Goal: Complete application form

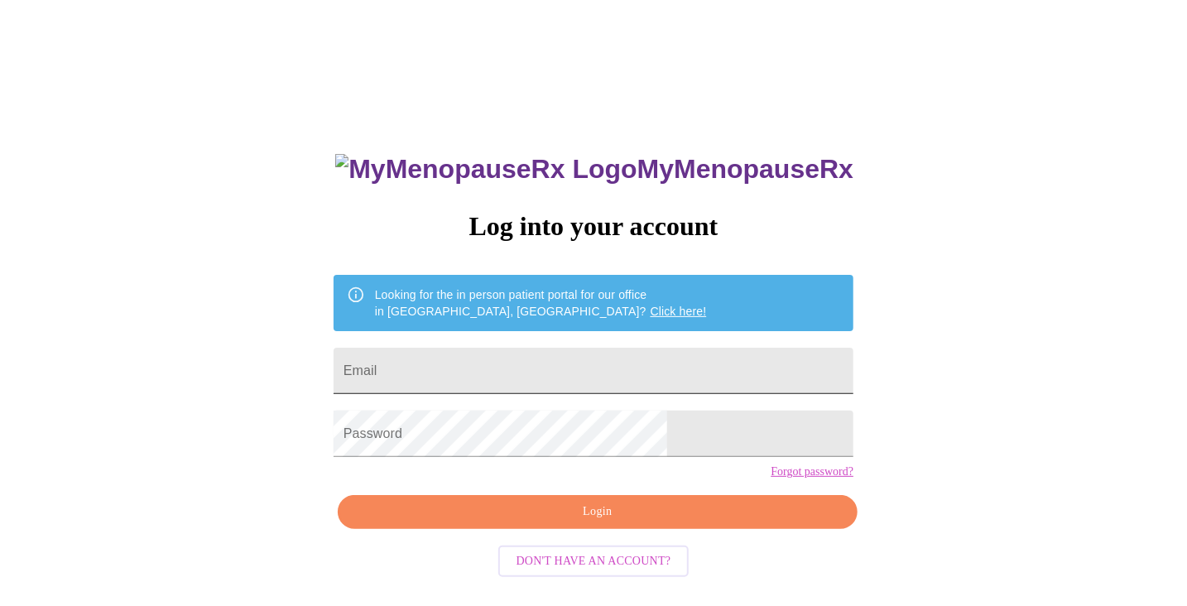
click at [616, 382] on input "Email" at bounding box center [594, 371] width 520 height 46
type input "drea.castle@gmail.com"
click at [641, 529] on button "Login" at bounding box center [598, 512] width 520 height 34
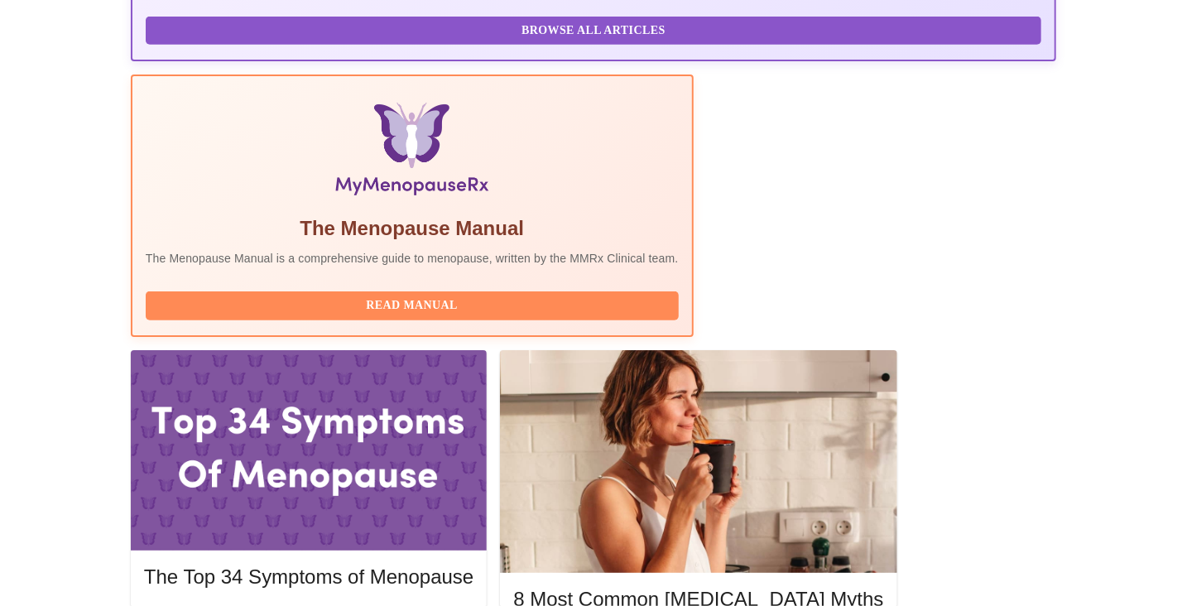
scroll to position [497, 0]
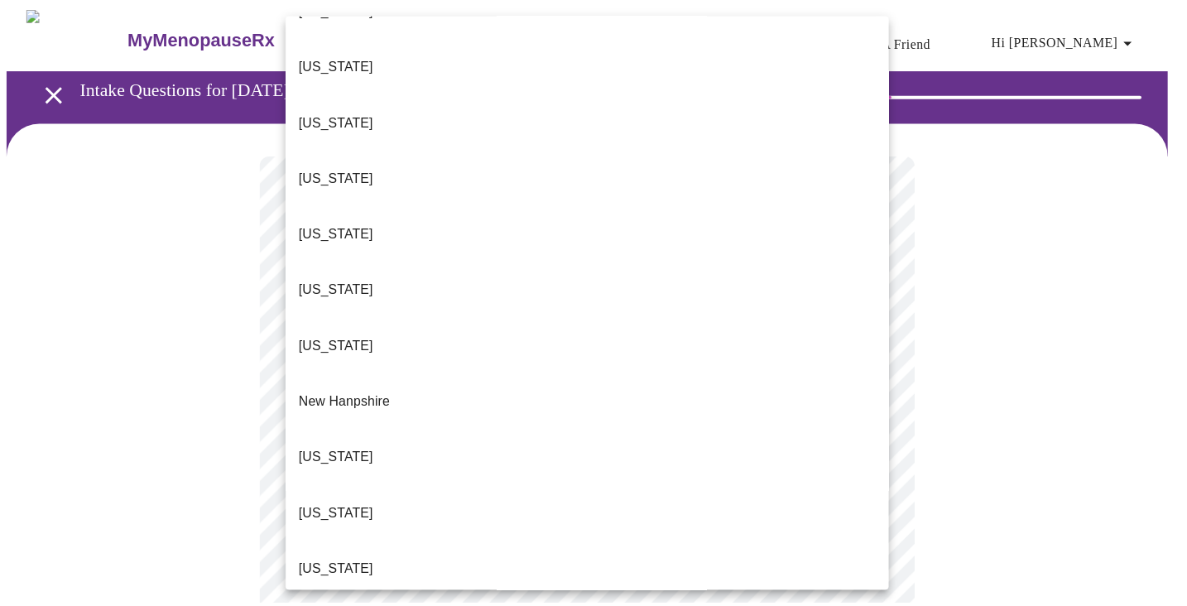
scroll to position [1241, 0]
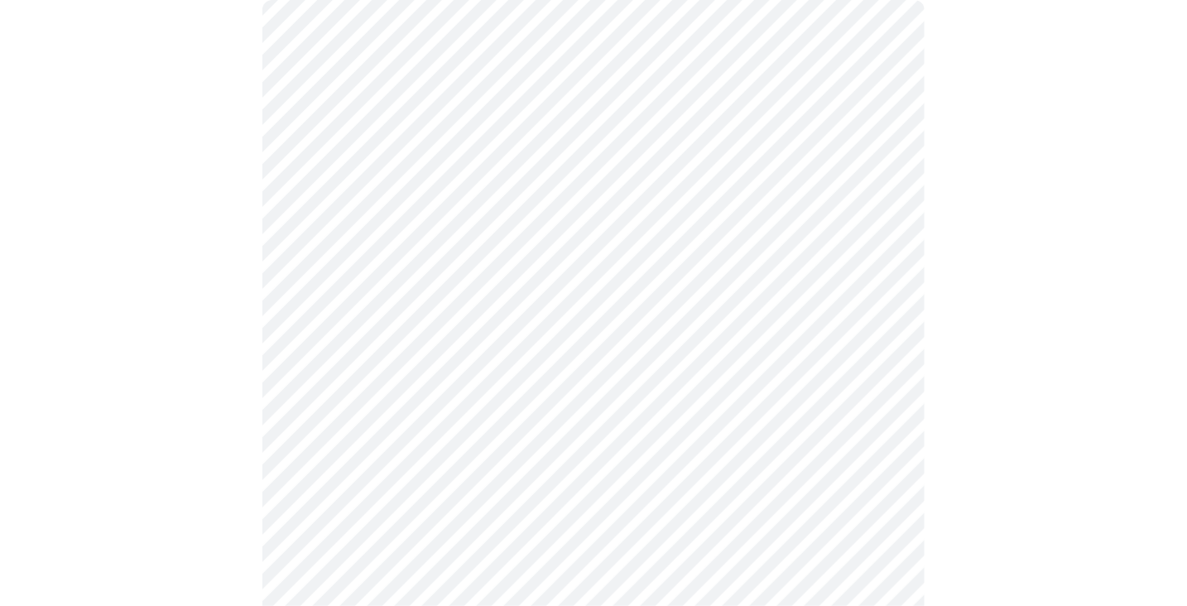
scroll to position [166, 0]
click at [874, 305] on body "MyMenopauseRx Appointments Messaging Labs Uploads Medications Community Refer a…" at bounding box center [594, 591] width 1174 height 1500
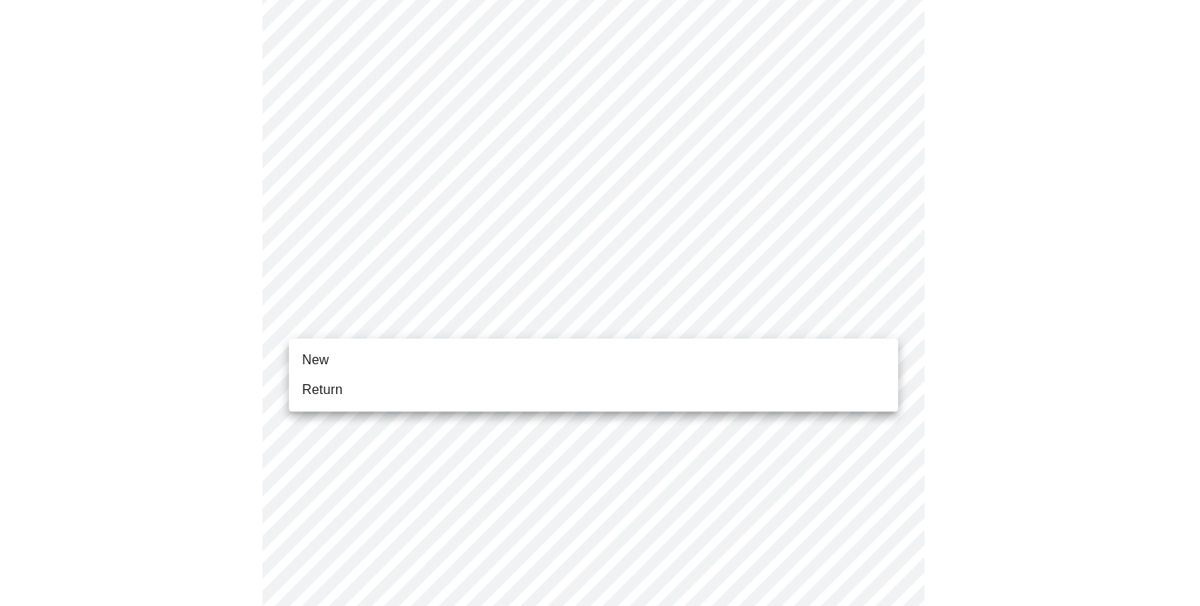
click at [826, 391] on li "Return" at bounding box center [593, 390] width 609 height 30
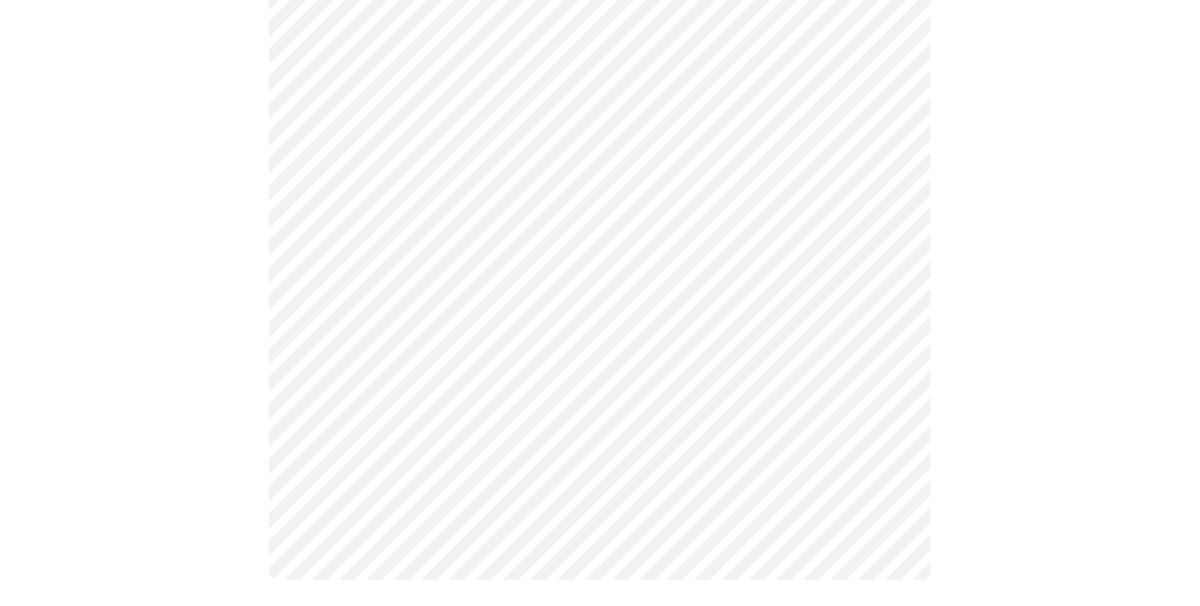
scroll to position [0, 0]
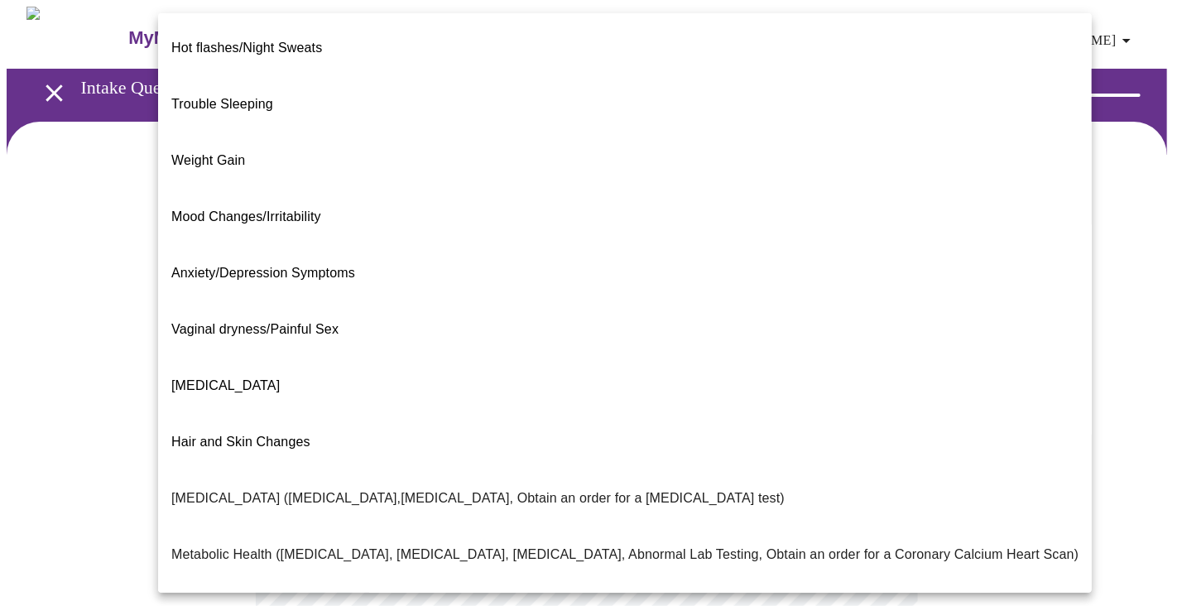
click at [873, 340] on body "MyMenopauseRx Appointments Messaging Labs Uploads Medications Community Refer a…" at bounding box center [594, 504] width 1174 height 994
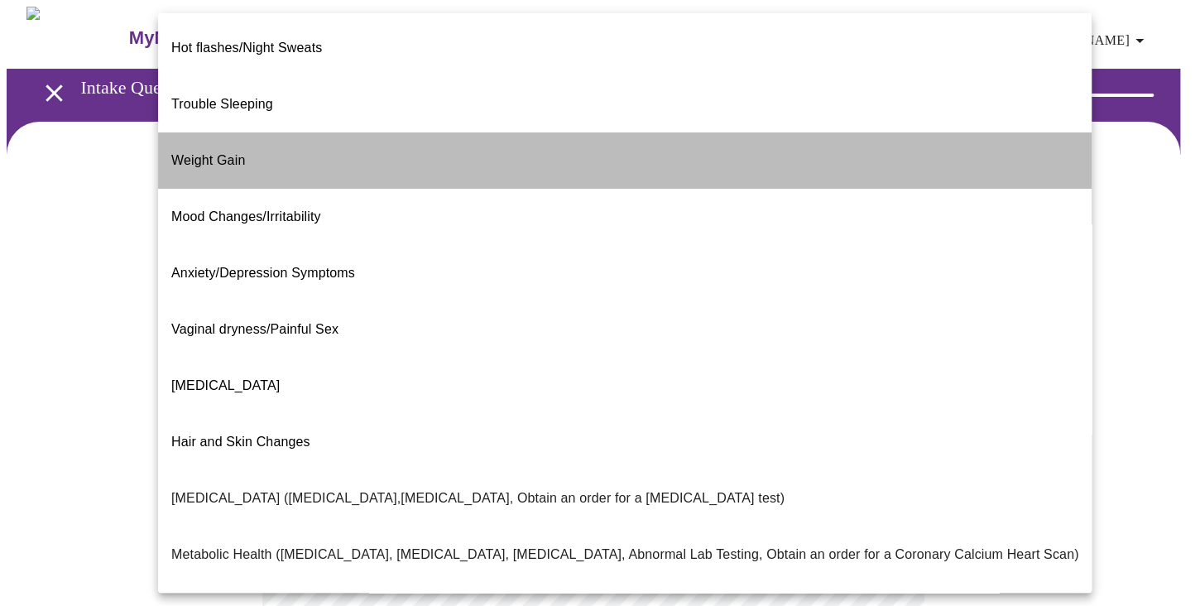
click at [665, 132] on li "Weight Gain" at bounding box center [625, 160] width 934 height 56
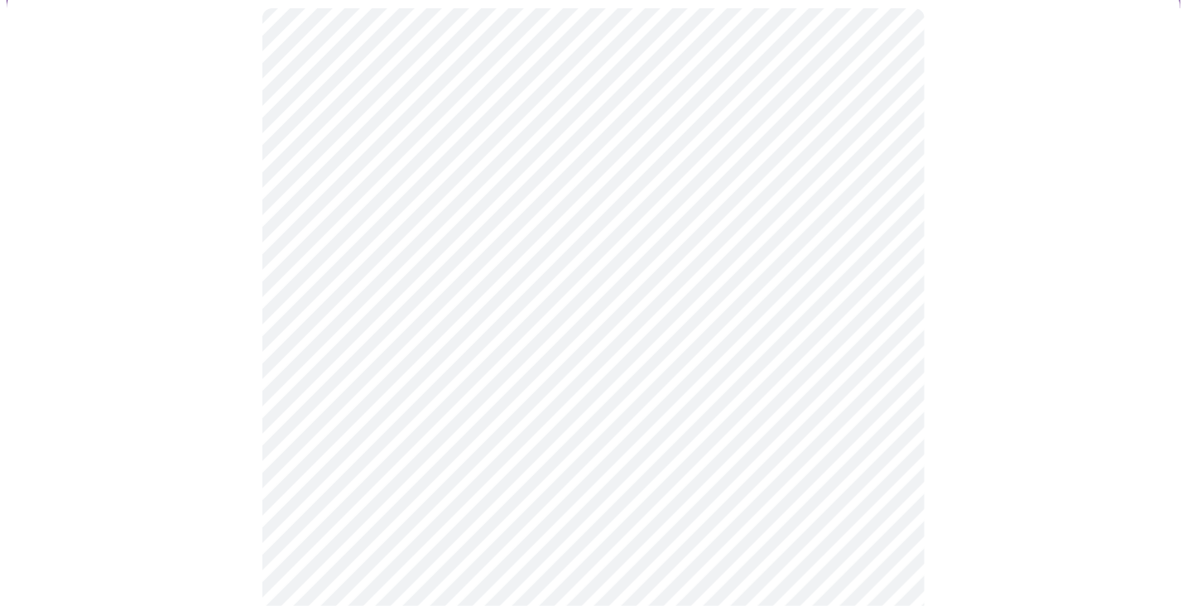
scroll to position [166, 0]
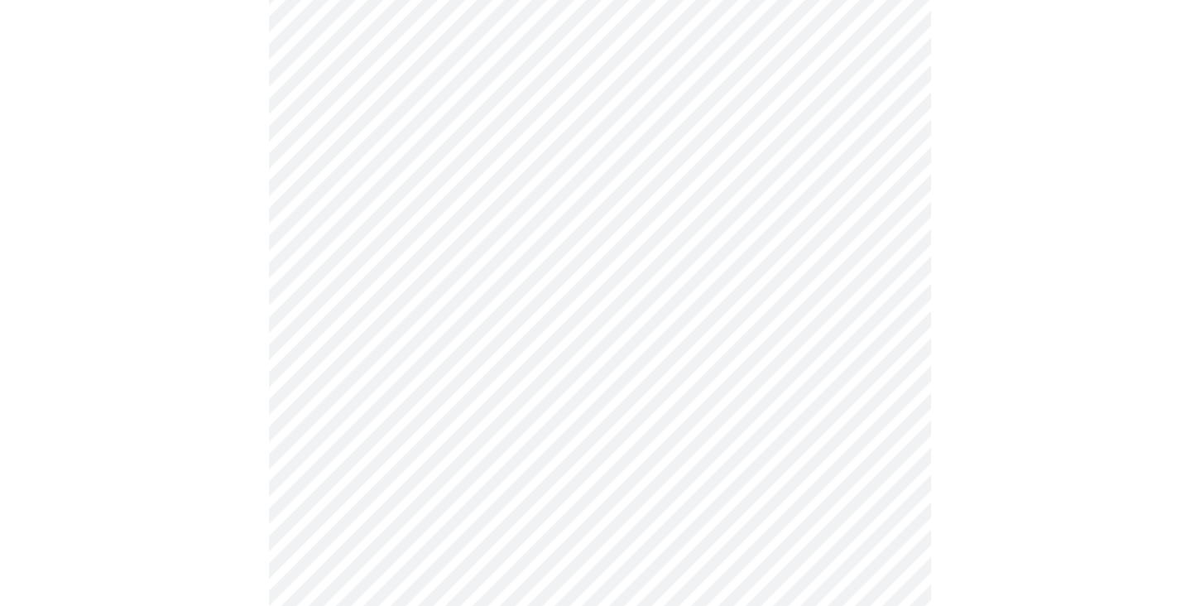
click at [877, 346] on body "MyMenopauseRx Appointments Messaging Labs Uploads Medications Community Refer a…" at bounding box center [600, 333] width 1187 height 984
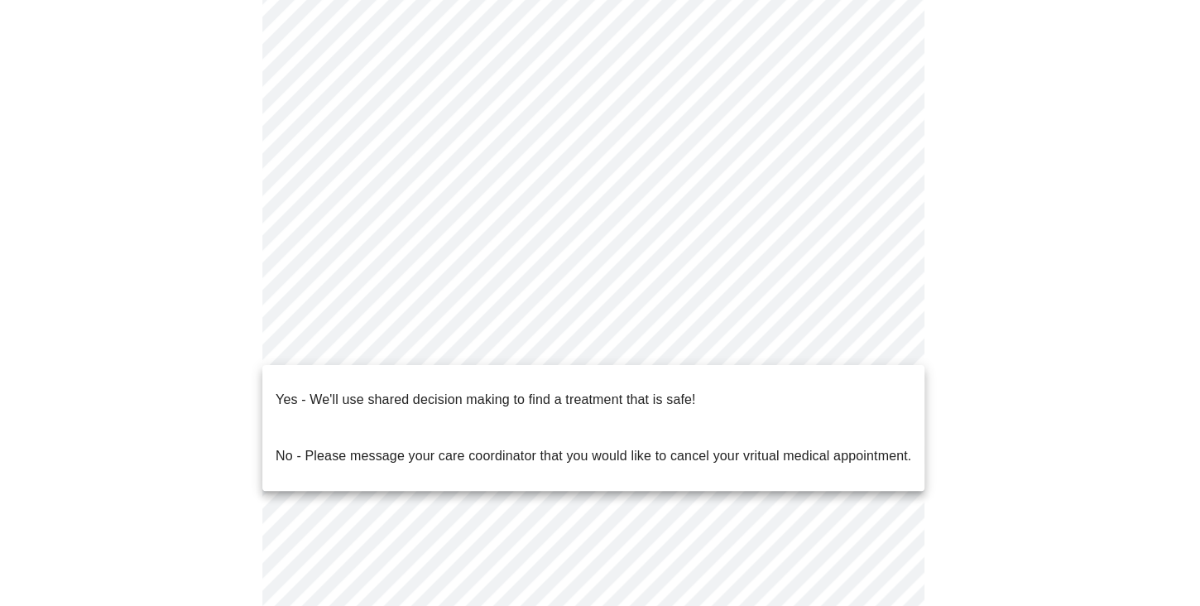
click at [770, 387] on li "Yes - We'll use shared decision making to find a treatment that is safe!" at bounding box center [593, 400] width 662 height 56
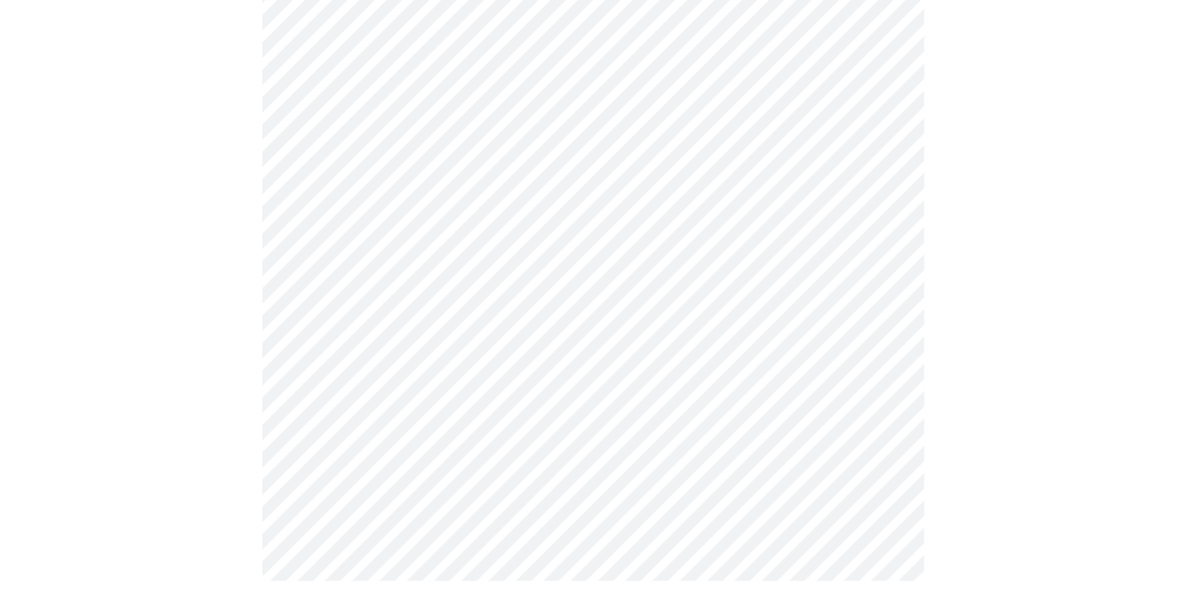
scroll to position [0, 0]
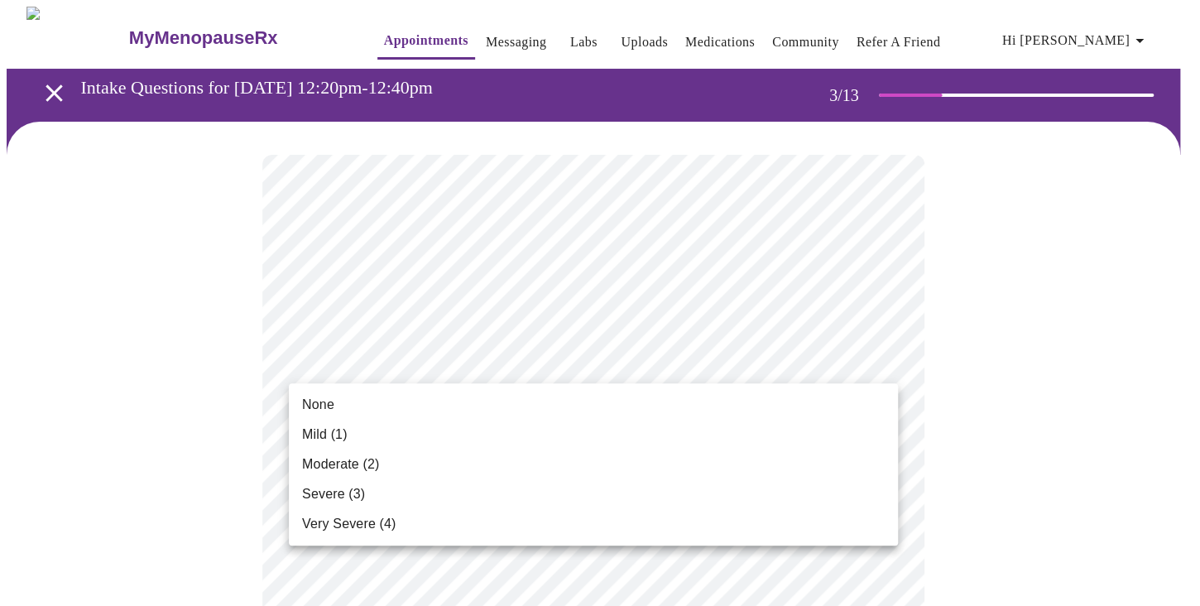
click at [821, 439] on li "Mild (1)" at bounding box center [593, 435] width 609 height 30
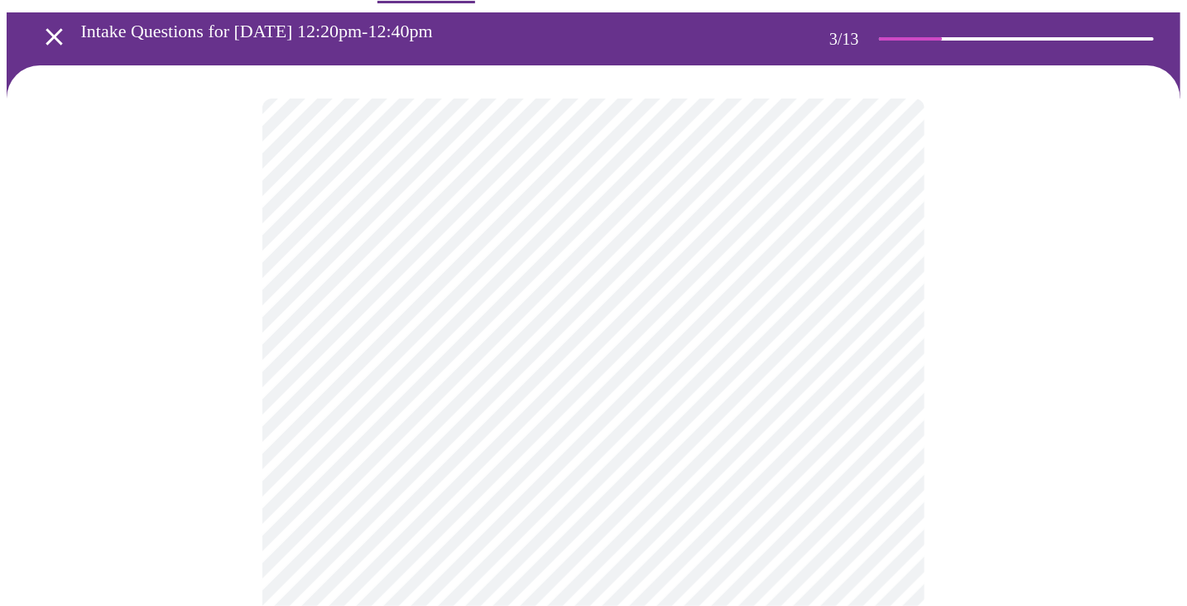
scroll to position [83, 0]
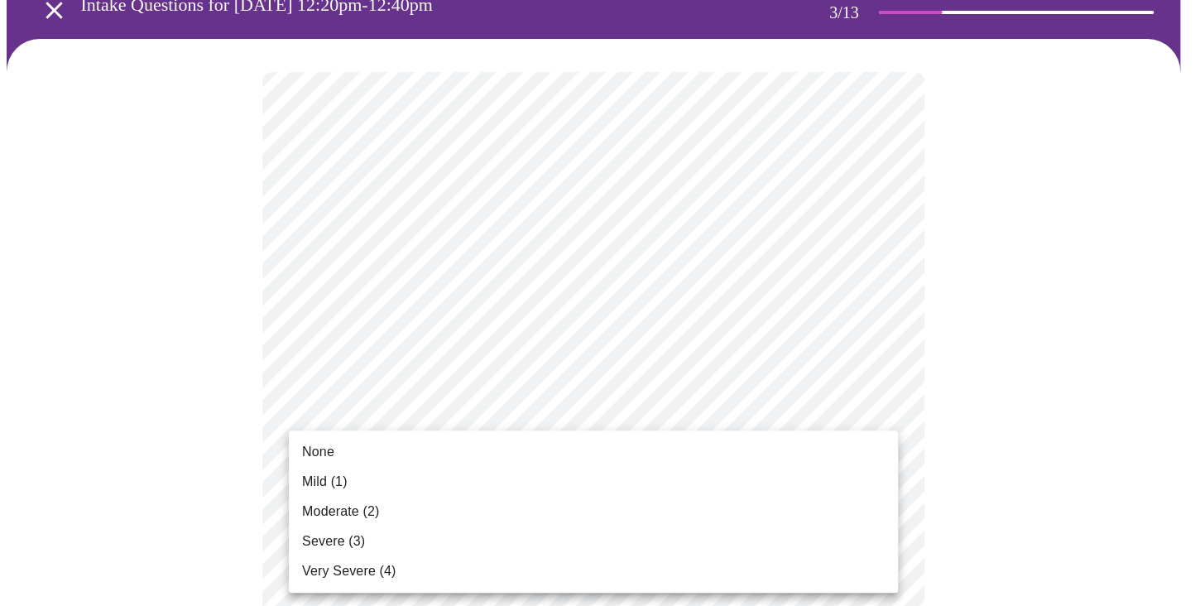
click at [750, 535] on li "Severe (3)" at bounding box center [593, 541] width 609 height 30
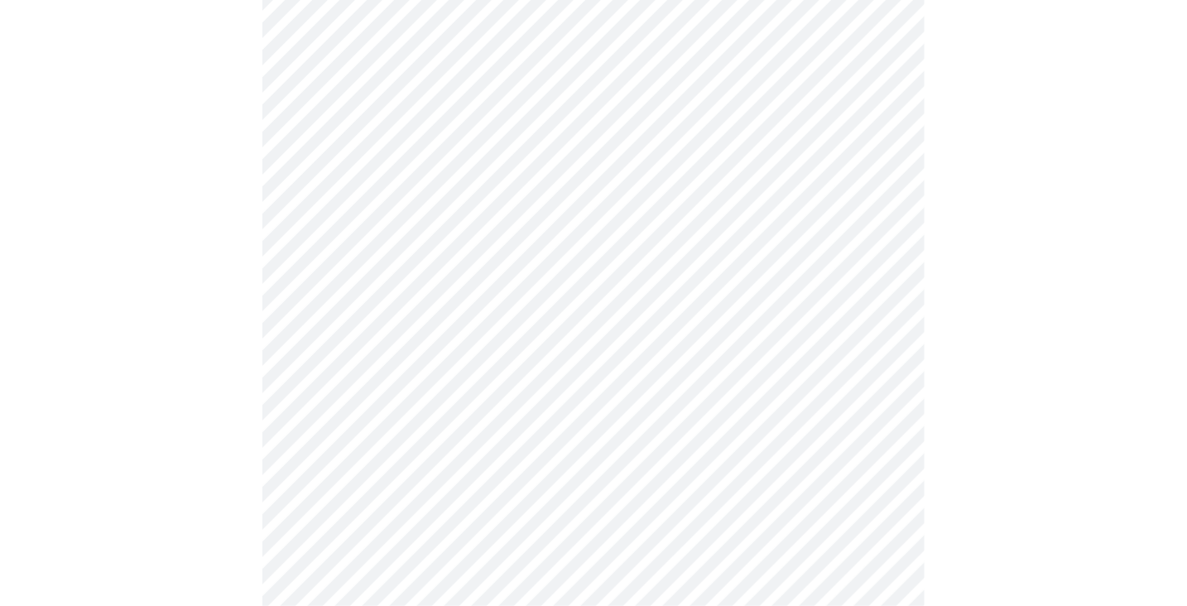
scroll to position [248, 0]
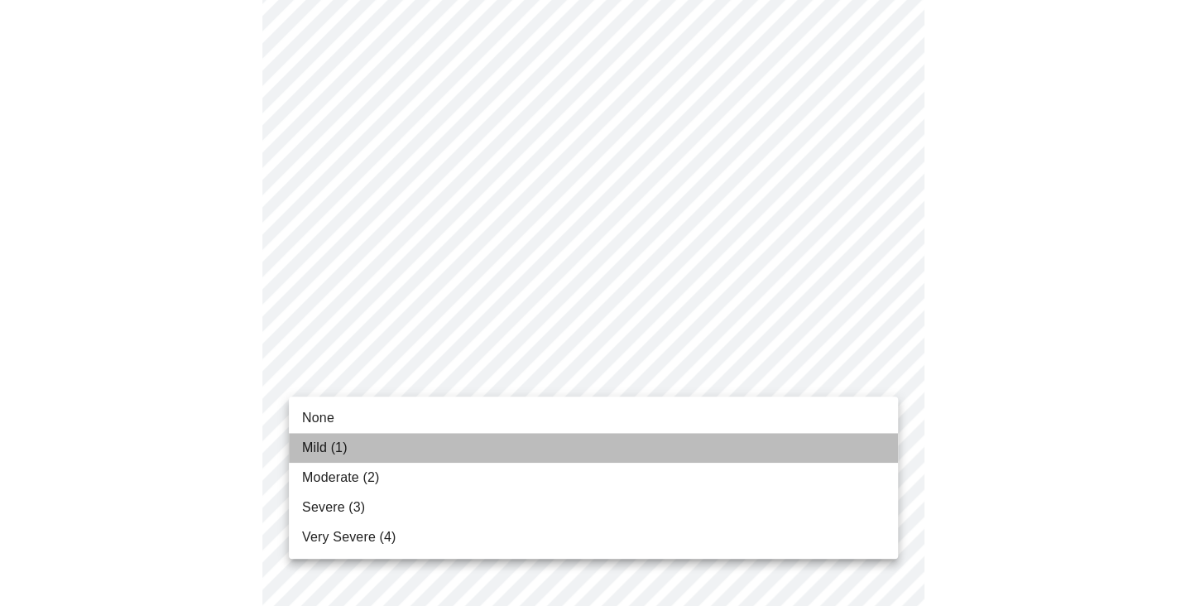
click at [780, 440] on li "Mild (1)" at bounding box center [593, 448] width 609 height 30
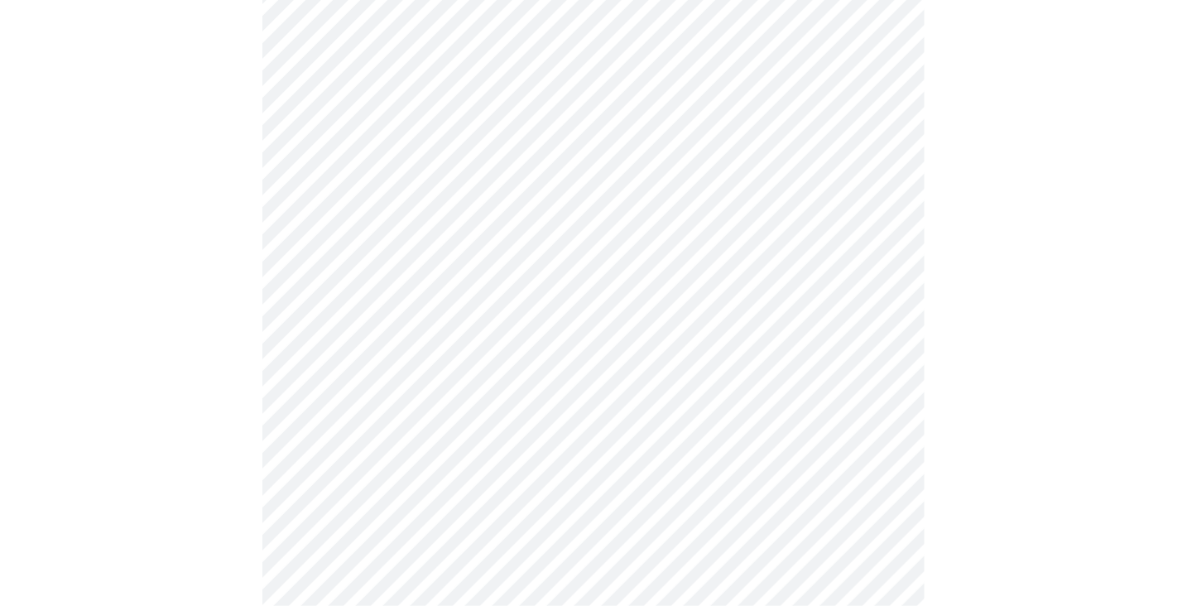
scroll to position [414, 0]
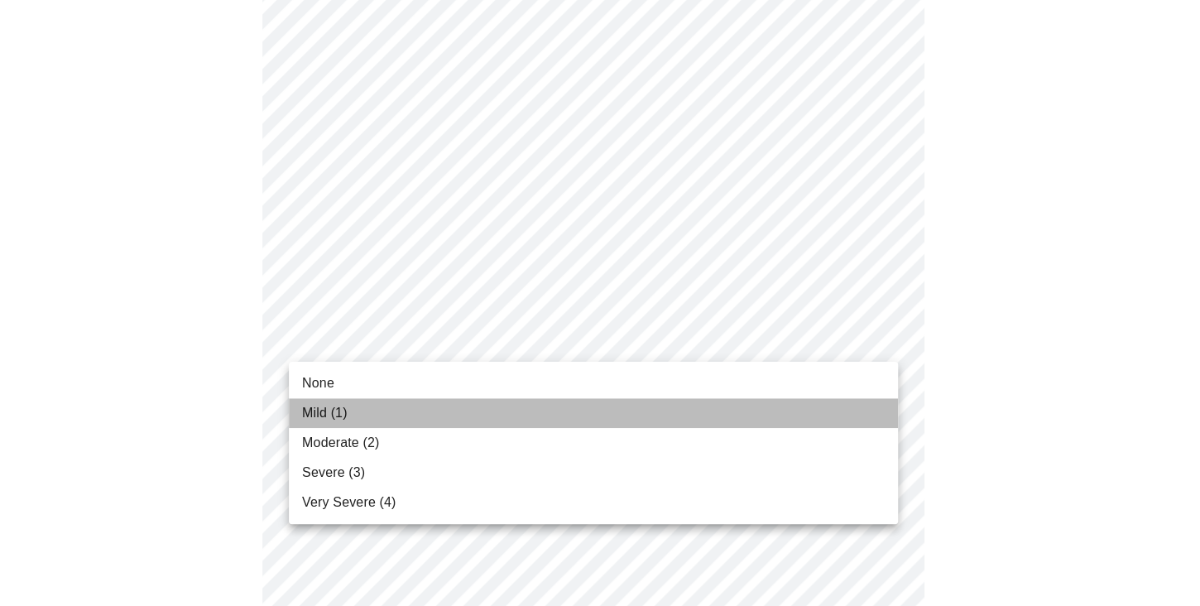
click at [802, 415] on li "Mild (1)" at bounding box center [593, 413] width 609 height 30
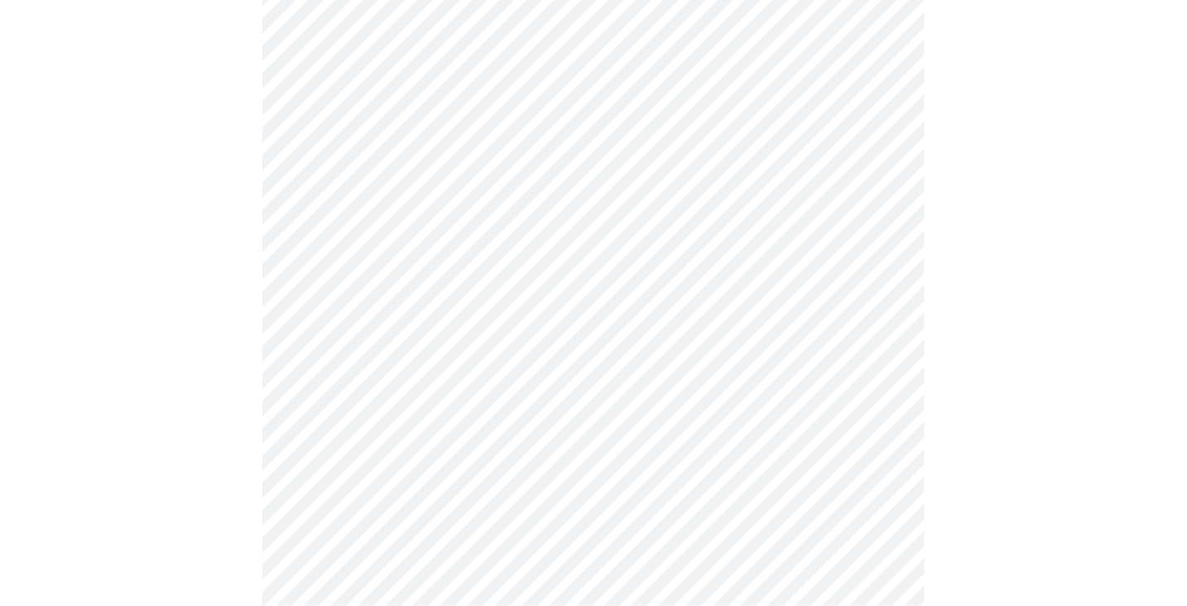
scroll to position [579, 0]
click at [878, 287] on body "MyMenopauseRx Appointments Messaging Labs Uploads Medications Community Refer a…" at bounding box center [594, 481] width 1174 height 2108
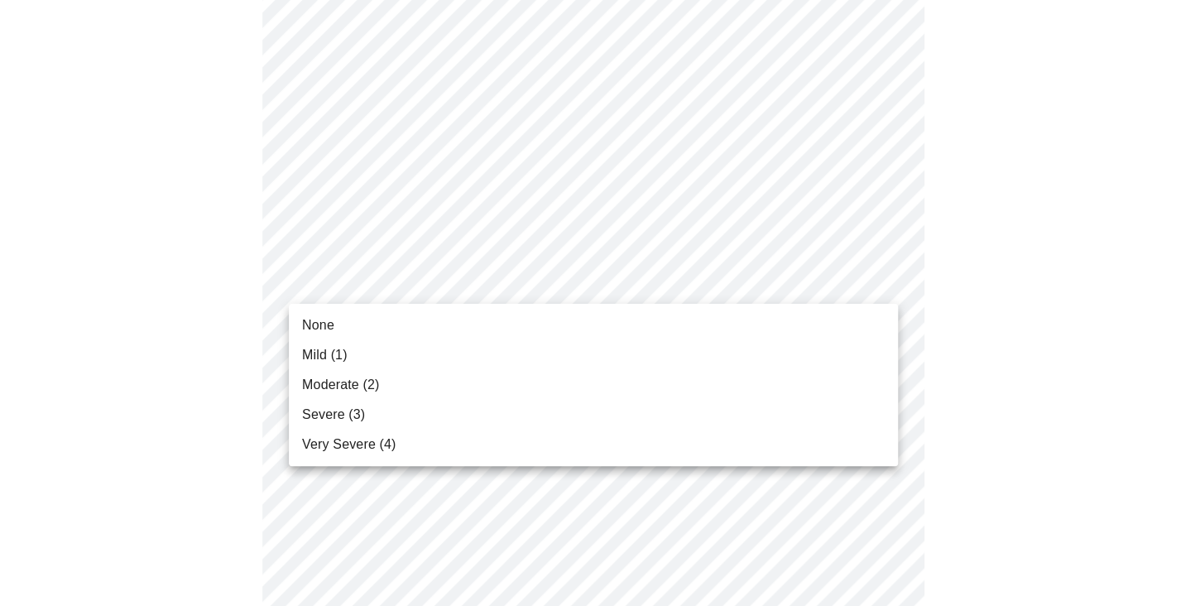
click at [788, 350] on li "Mild (1)" at bounding box center [593, 355] width 609 height 30
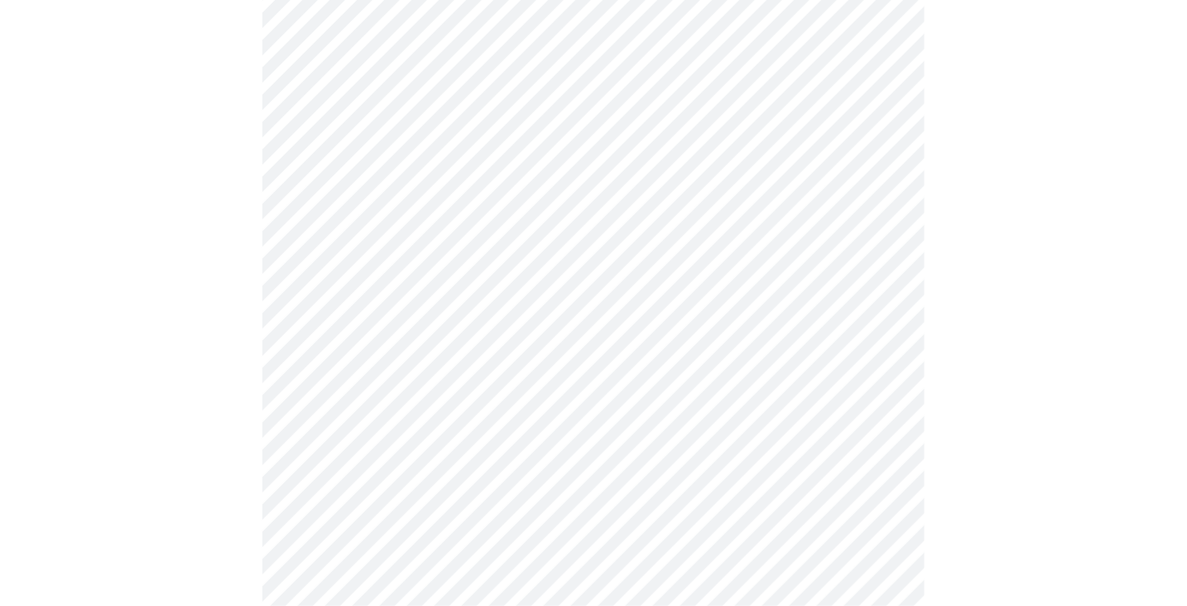
click at [884, 386] on body "MyMenopauseRx Appointments Messaging Labs Uploads Medications Community Refer a…" at bounding box center [594, 469] width 1174 height 2085
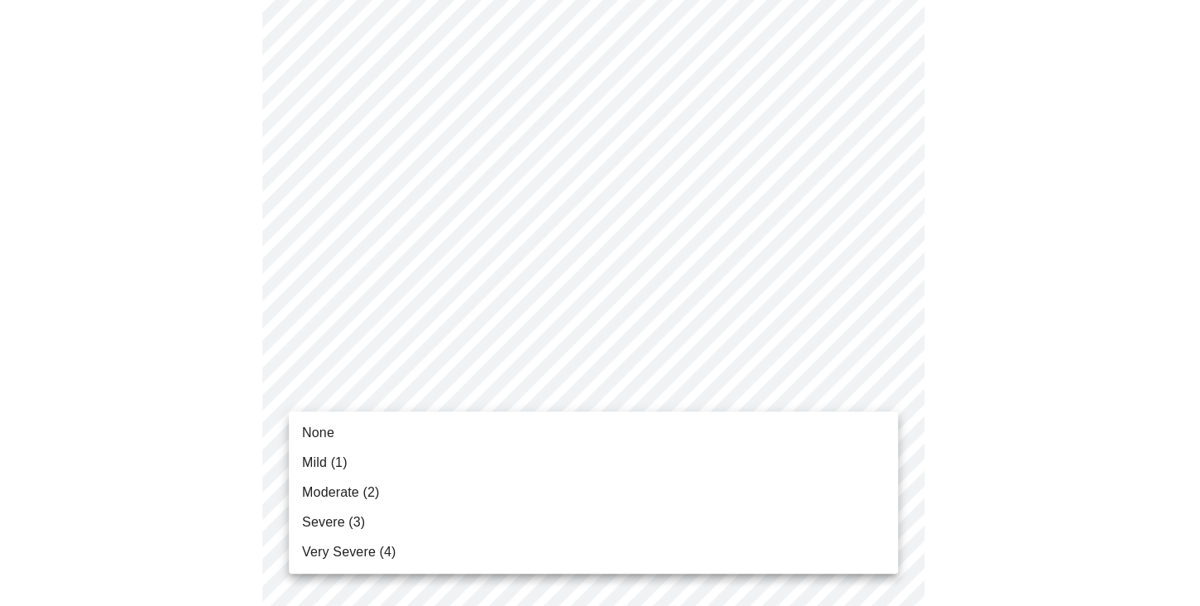
click at [797, 455] on li "Mild (1)" at bounding box center [593, 463] width 609 height 30
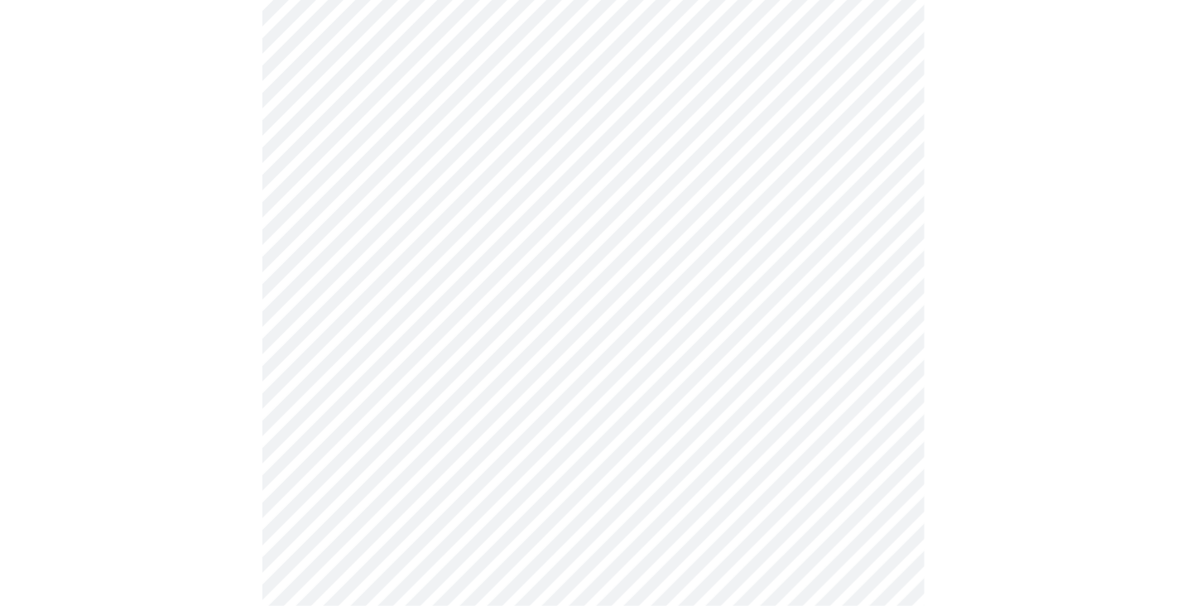
scroll to position [745, 0]
click at [876, 354] on body "MyMenopauseRx Appointments Messaging Labs Uploads Medications Community Refer a…" at bounding box center [594, 293] width 1174 height 2062
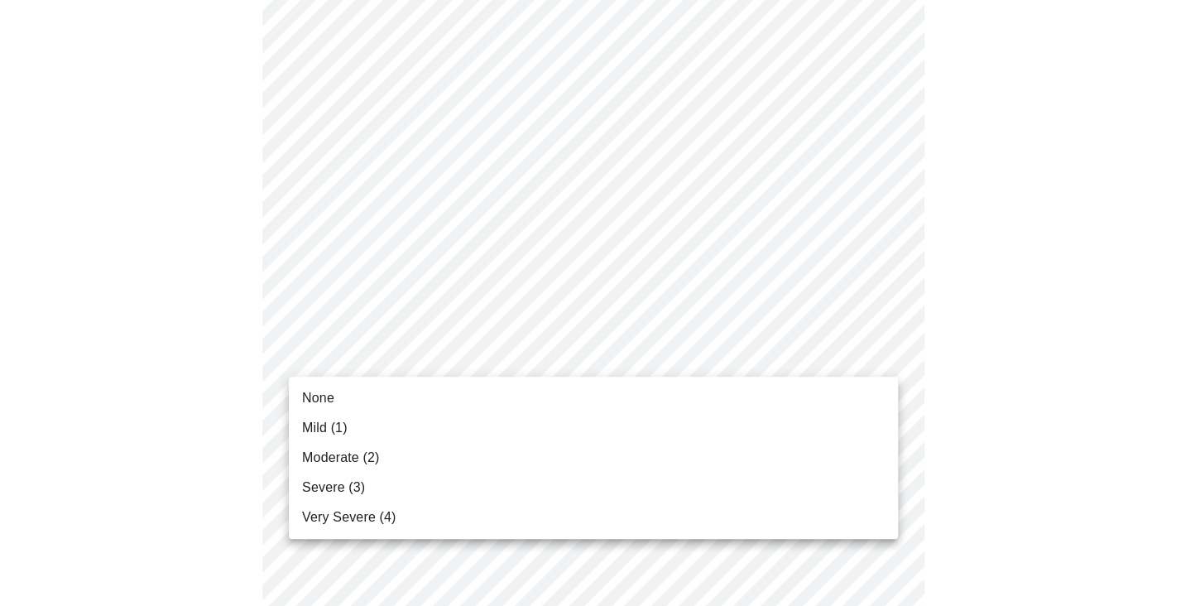
click at [758, 456] on li "Moderate (2)" at bounding box center [593, 458] width 609 height 30
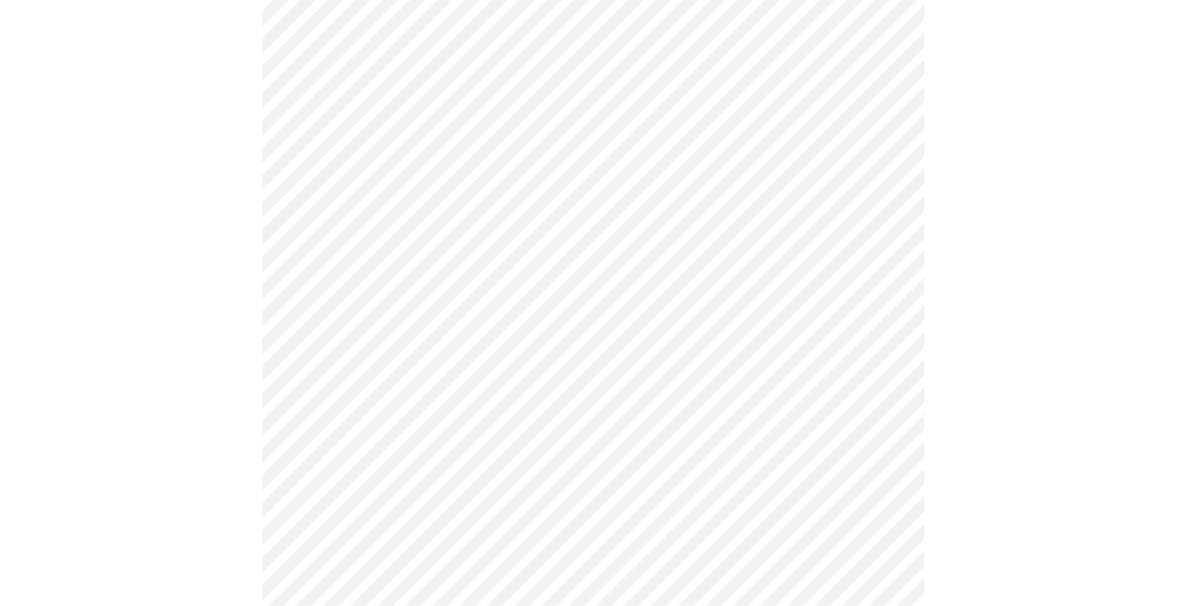
scroll to position [828, 0]
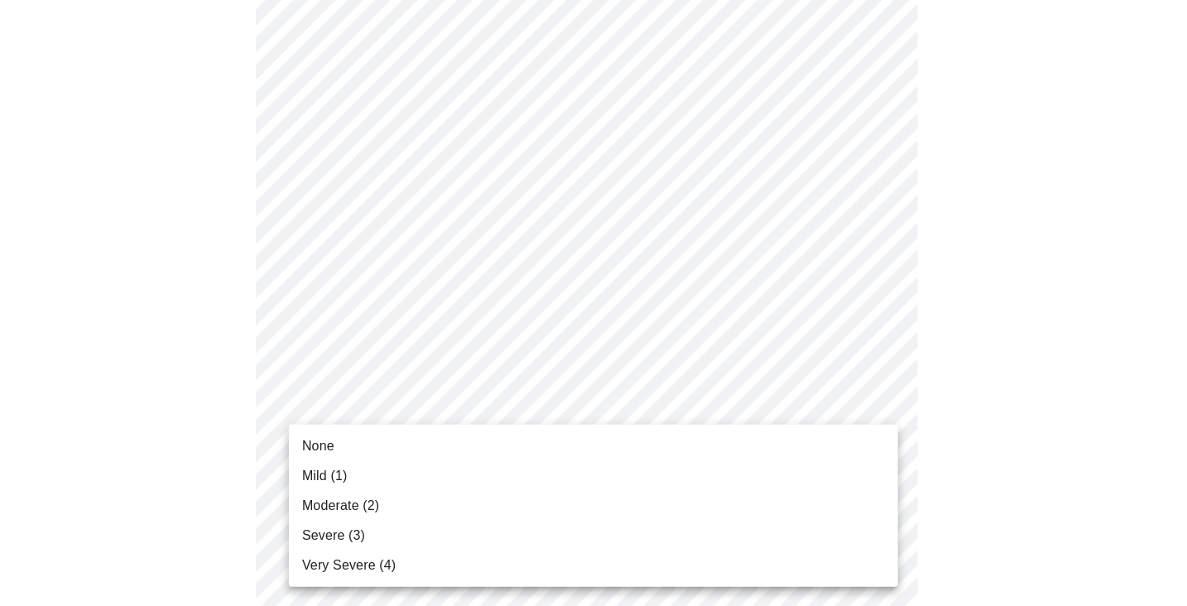
click at [881, 403] on body "MyMenopauseRx Appointments Messaging Labs Uploads Medications Community Refer a…" at bounding box center [594, 198] width 1174 height 2038
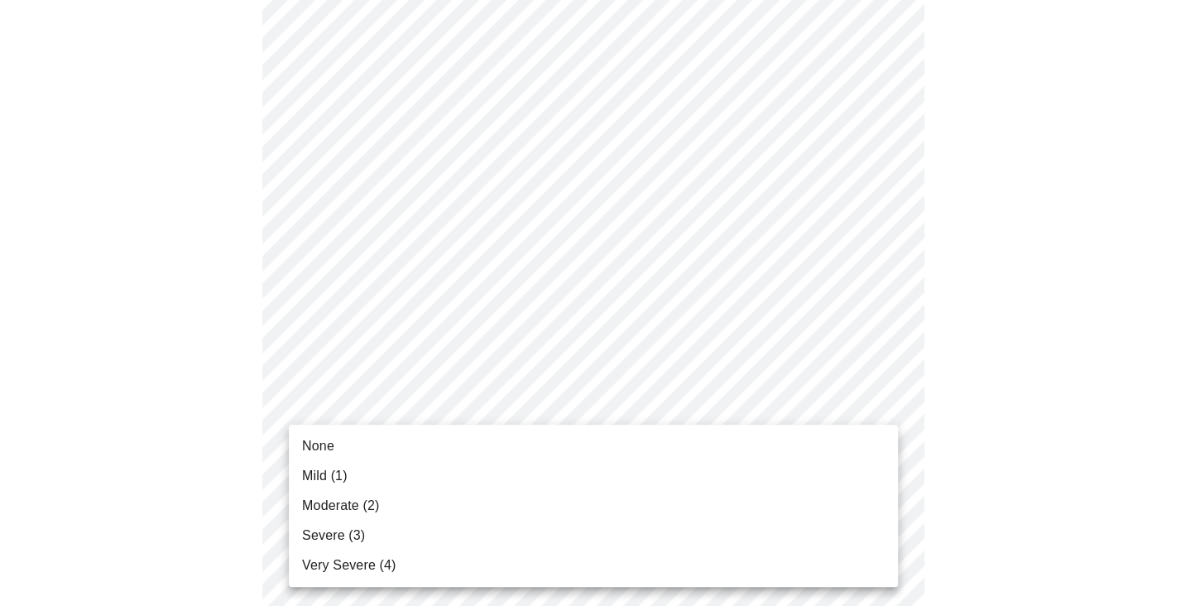
click at [738, 462] on li "Mild (1)" at bounding box center [593, 476] width 609 height 30
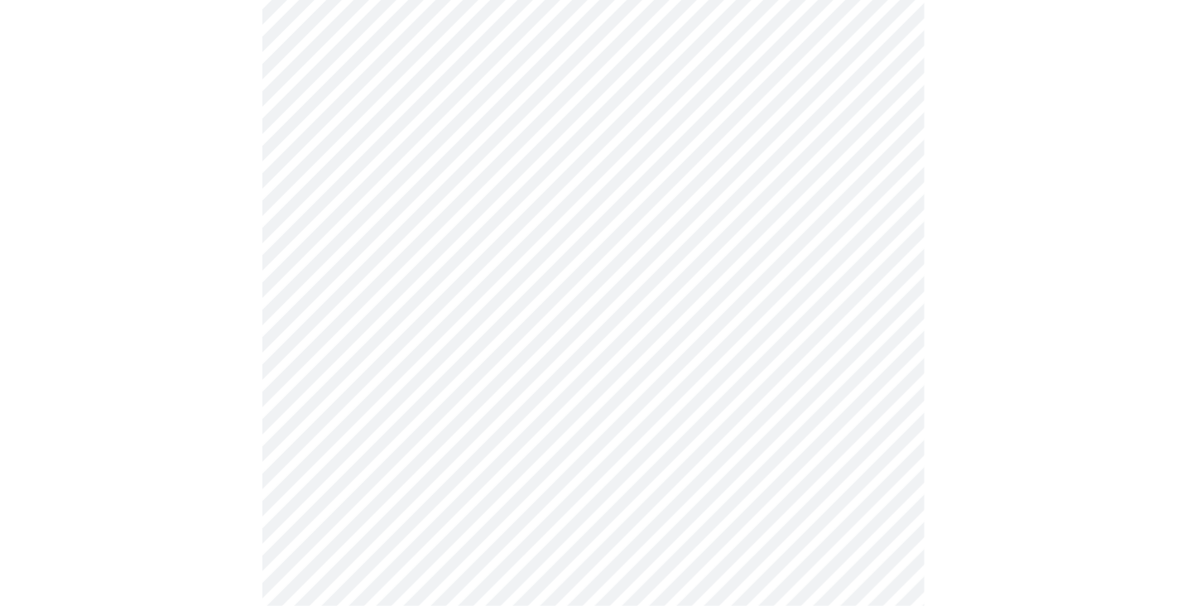
scroll to position [993, 0]
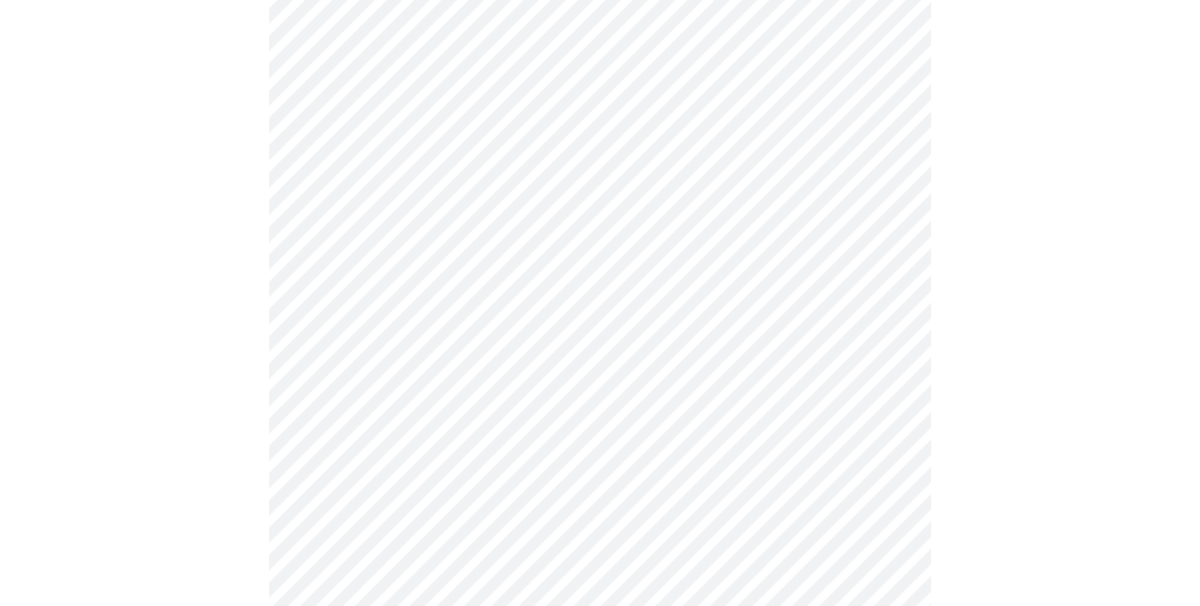
click at [871, 367] on body "MyMenopauseRx Appointments Messaging Labs Uploads Medications Community Refer a…" at bounding box center [600, 20] width 1187 height 2015
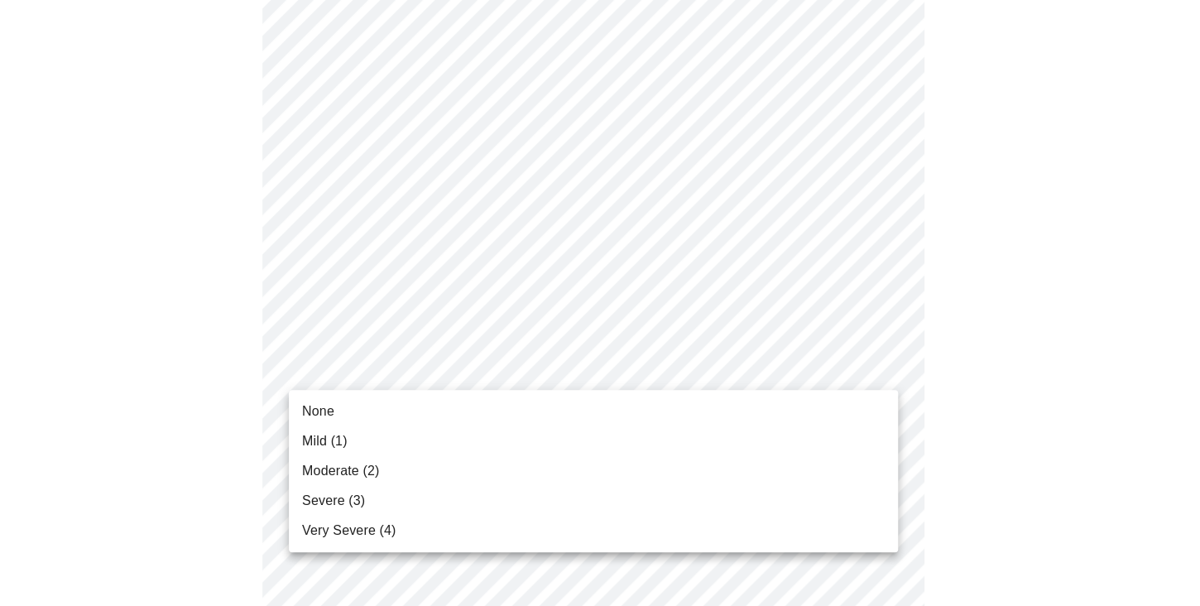
click at [820, 458] on li "Moderate (2)" at bounding box center [593, 471] width 609 height 30
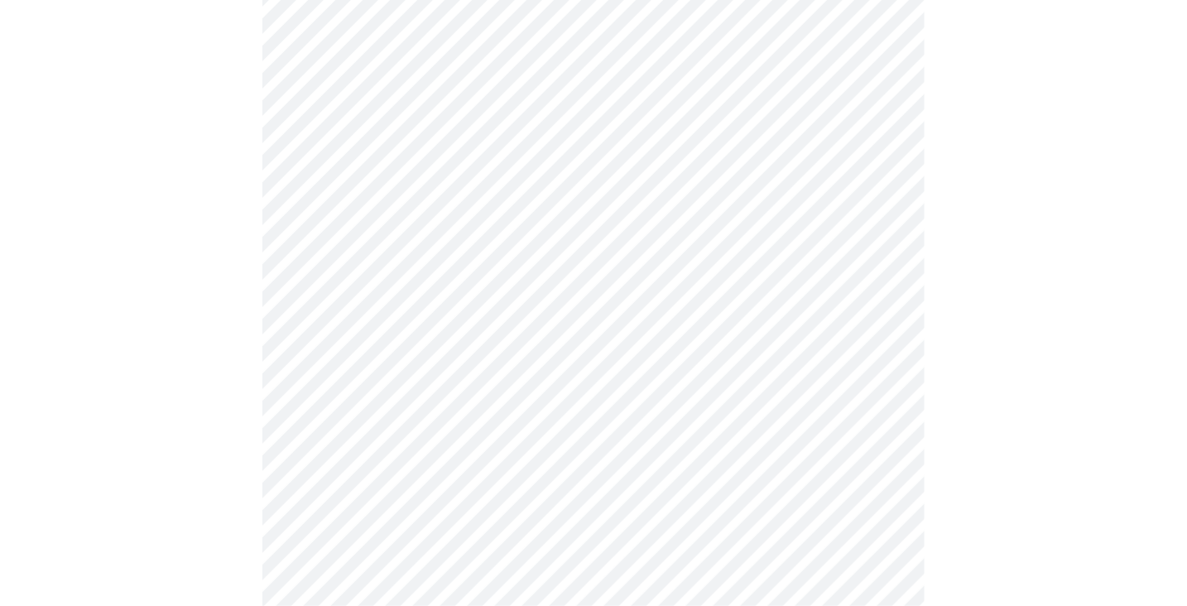
scroll to position [1159, 0]
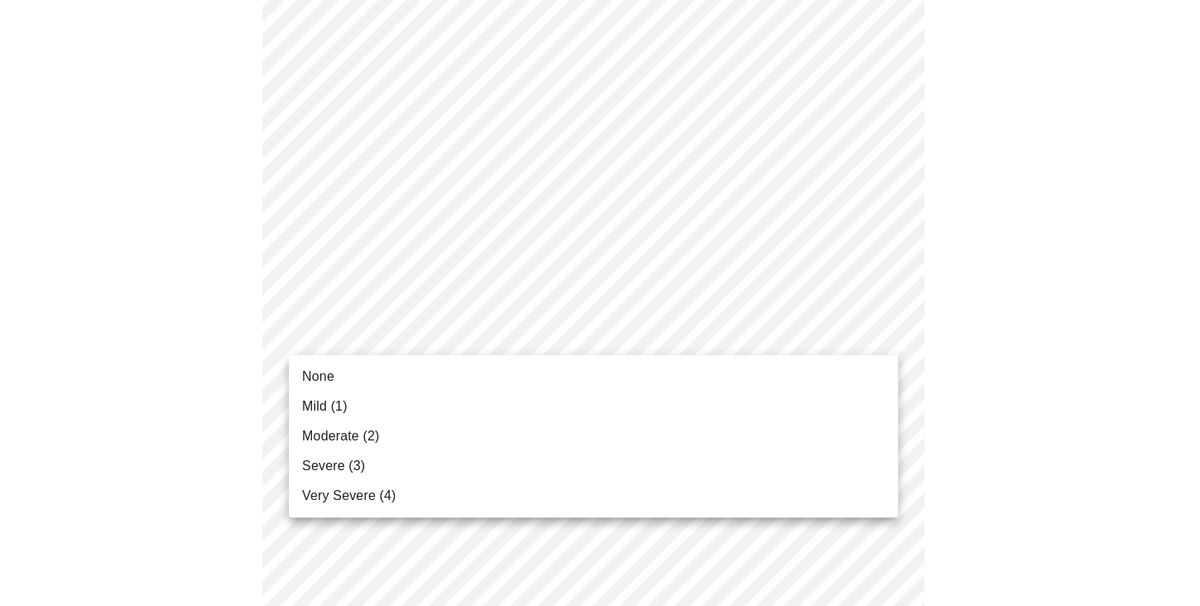
click at [859, 395] on li "Mild (1)" at bounding box center [593, 406] width 609 height 30
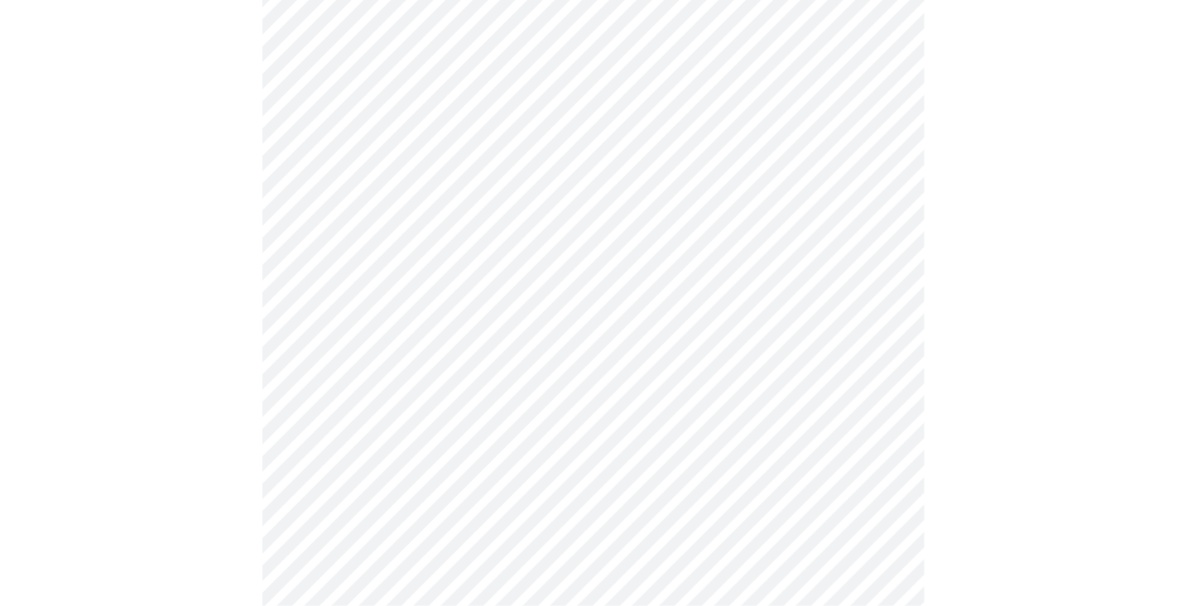
scroll to position [1241, 0]
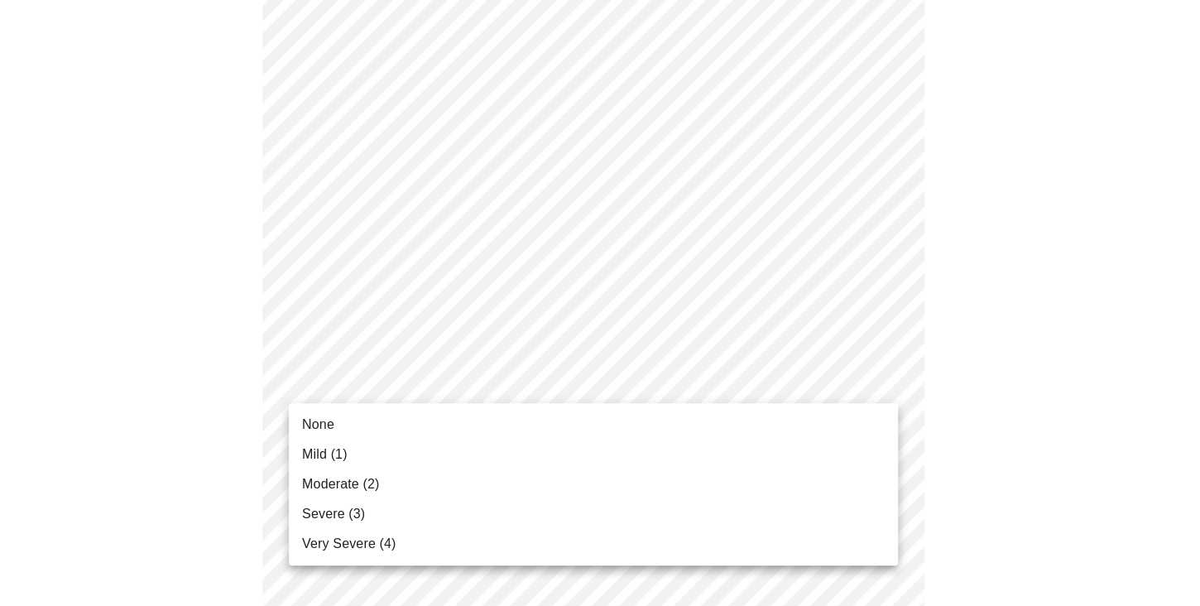
click at [780, 509] on li "Severe (3)" at bounding box center [593, 514] width 609 height 30
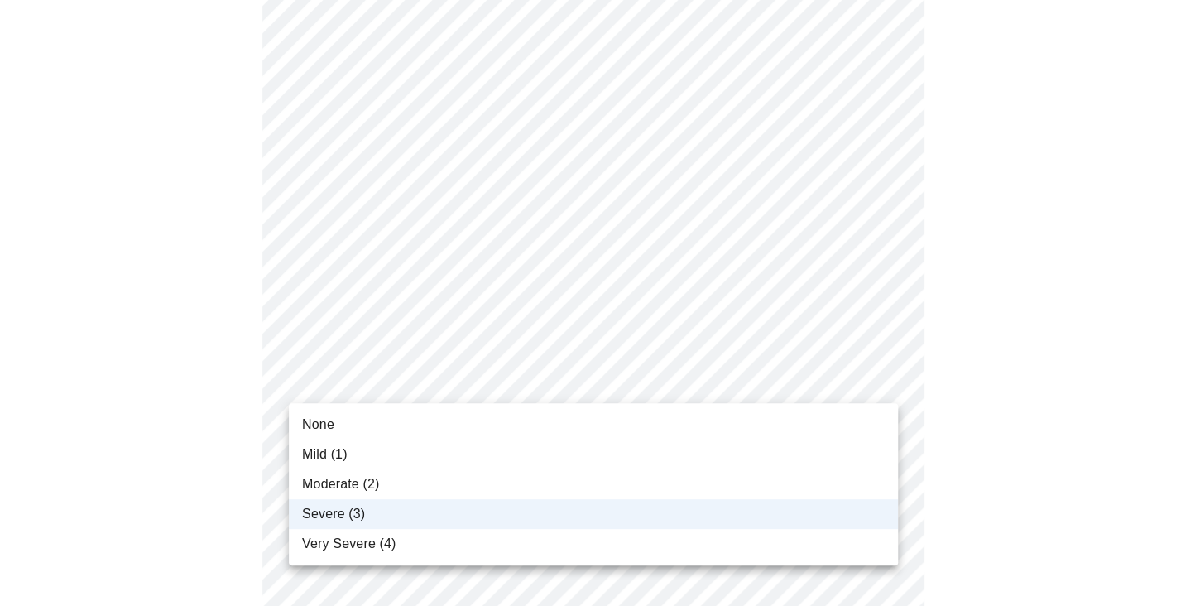
click at [809, 539] on li "Very Severe (4)" at bounding box center [593, 544] width 609 height 30
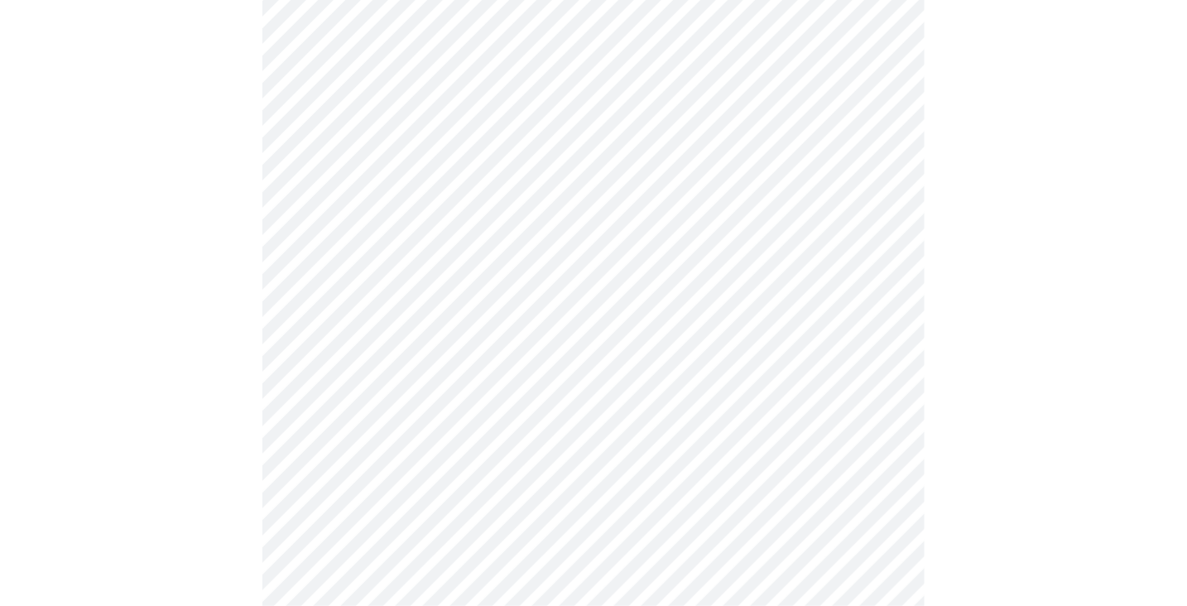
scroll to position [662, 0]
click at [877, 348] on body "MyMenopauseRx Appointments Messaging Labs Uploads Medications Community Refer a…" at bounding box center [594, 161] width 1174 height 1632
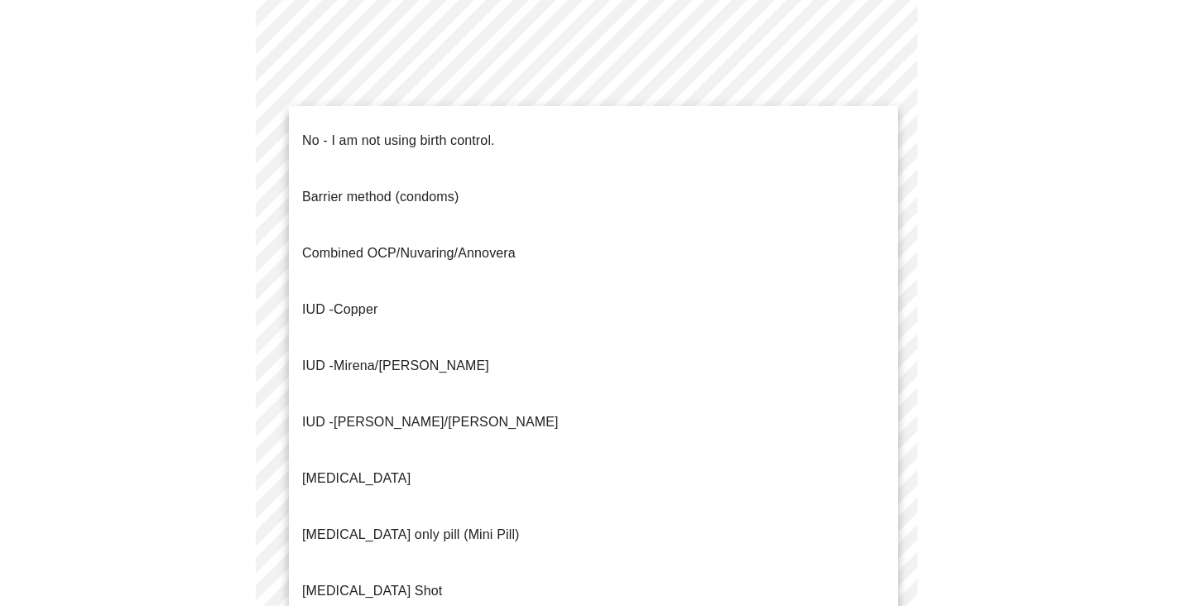
click at [855, 473] on body "MyMenopauseRx Appointments Messaging Labs Uploads Medications Community Refer a…" at bounding box center [594, 156] width 1174 height 1622
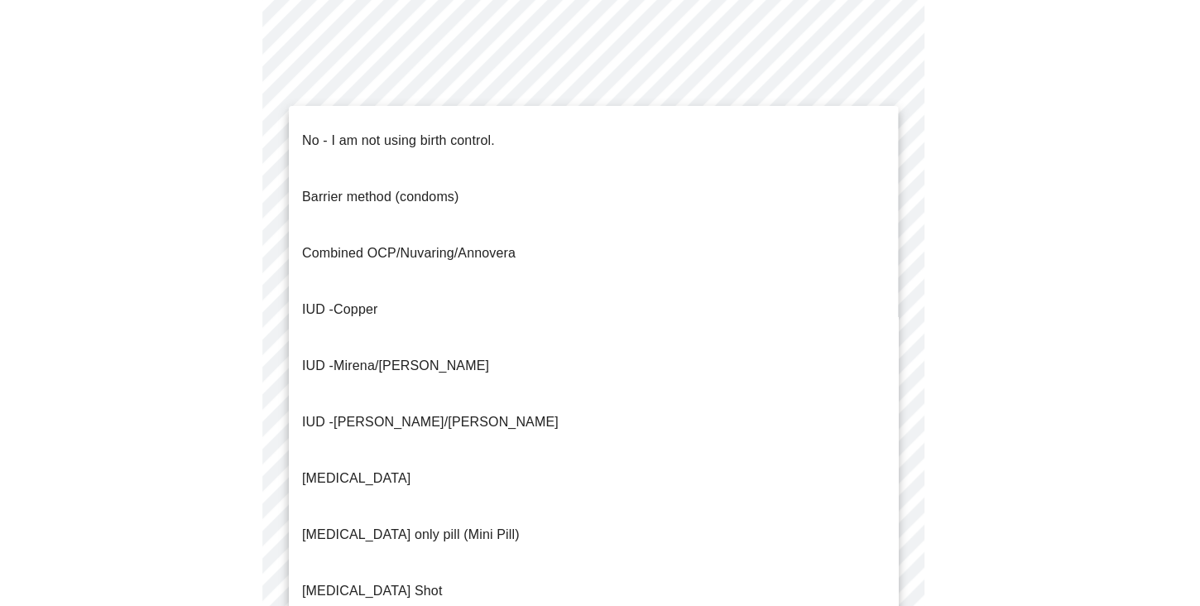
click at [708, 132] on li "No - I am not using birth control." at bounding box center [593, 141] width 609 height 56
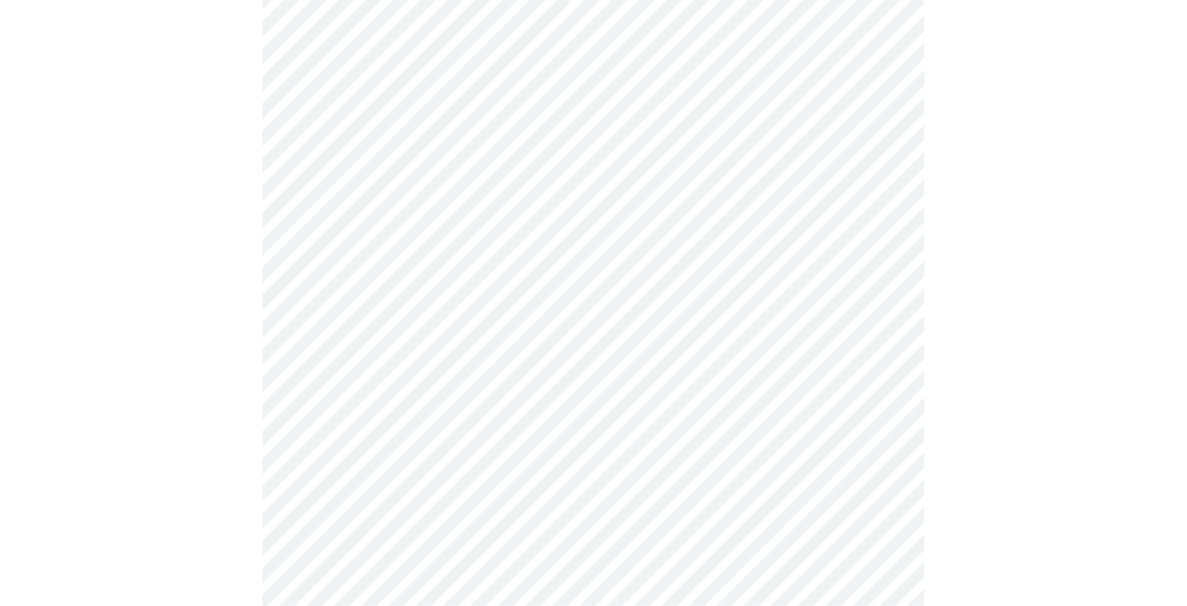
scroll to position [910, 0]
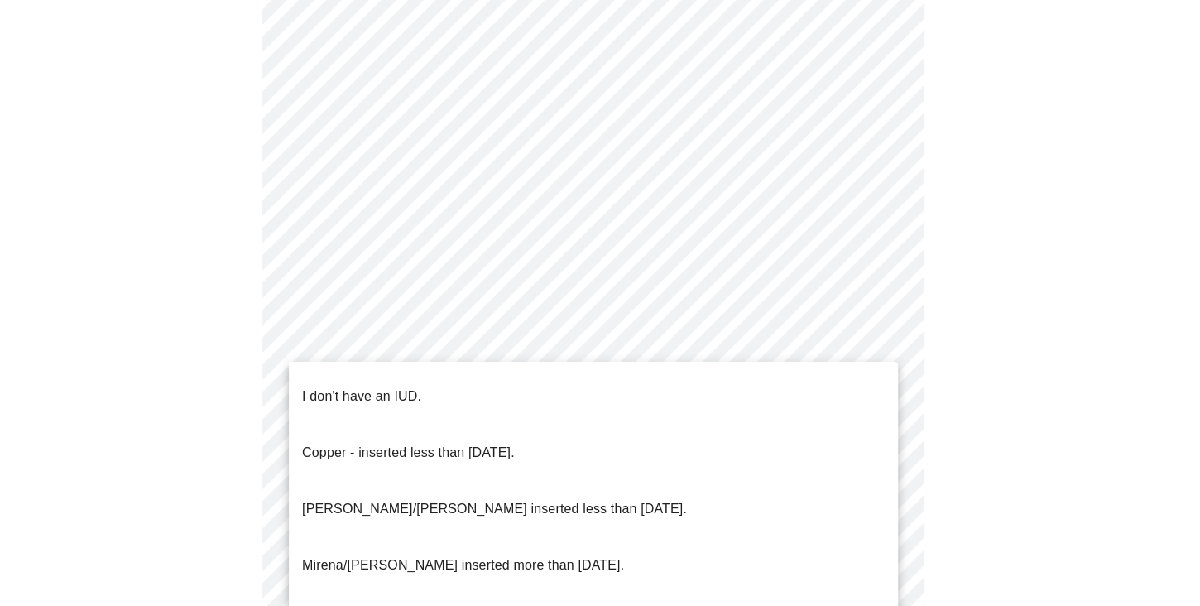
click at [862, 380] on li "I don't have an IUD." at bounding box center [593, 396] width 609 height 56
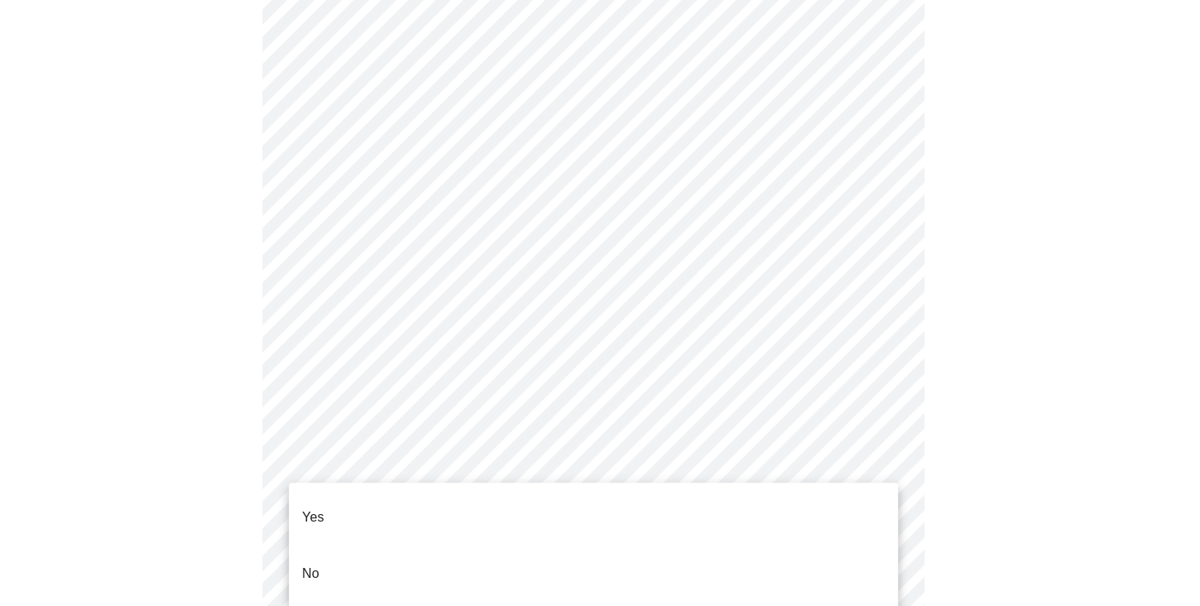
click at [842, 497] on li "Yes" at bounding box center [593, 517] width 609 height 56
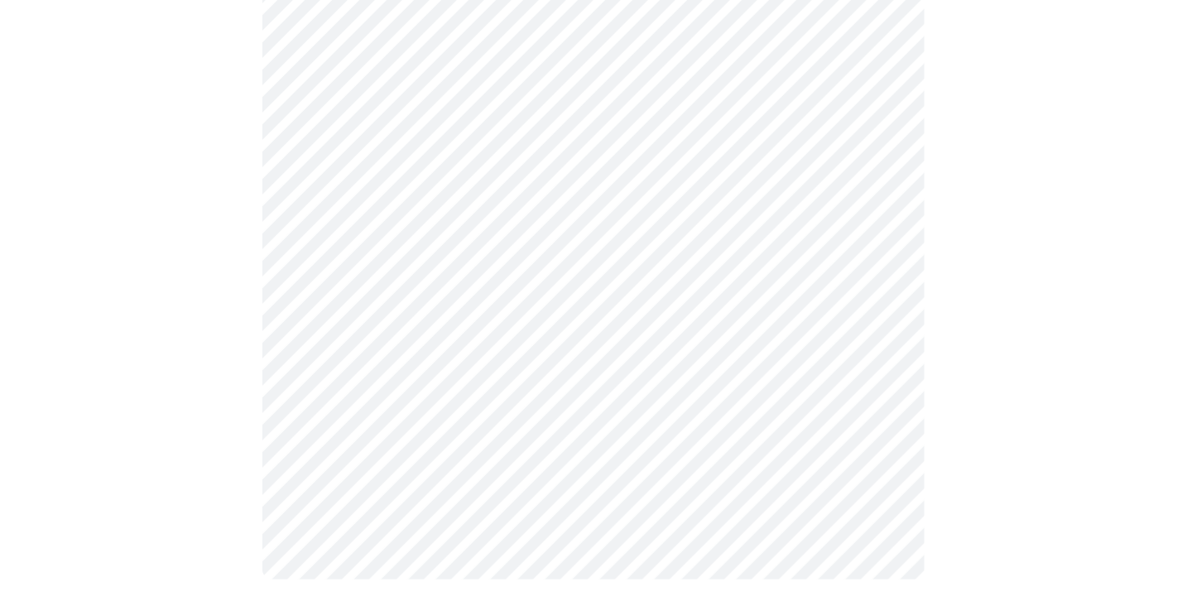
scroll to position [0, 0]
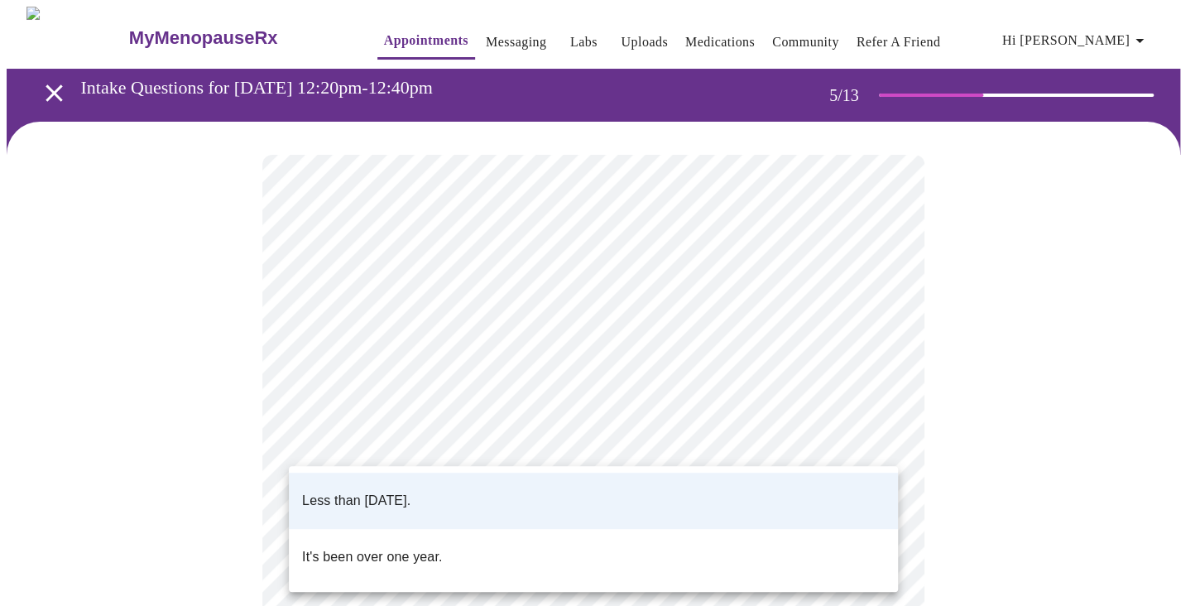
click at [882, 431] on body "MyMenopauseRx Appointments Messaging Labs Uploads Medications Community Refer a…" at bounding box center [600, 618] width 1187 height 1222
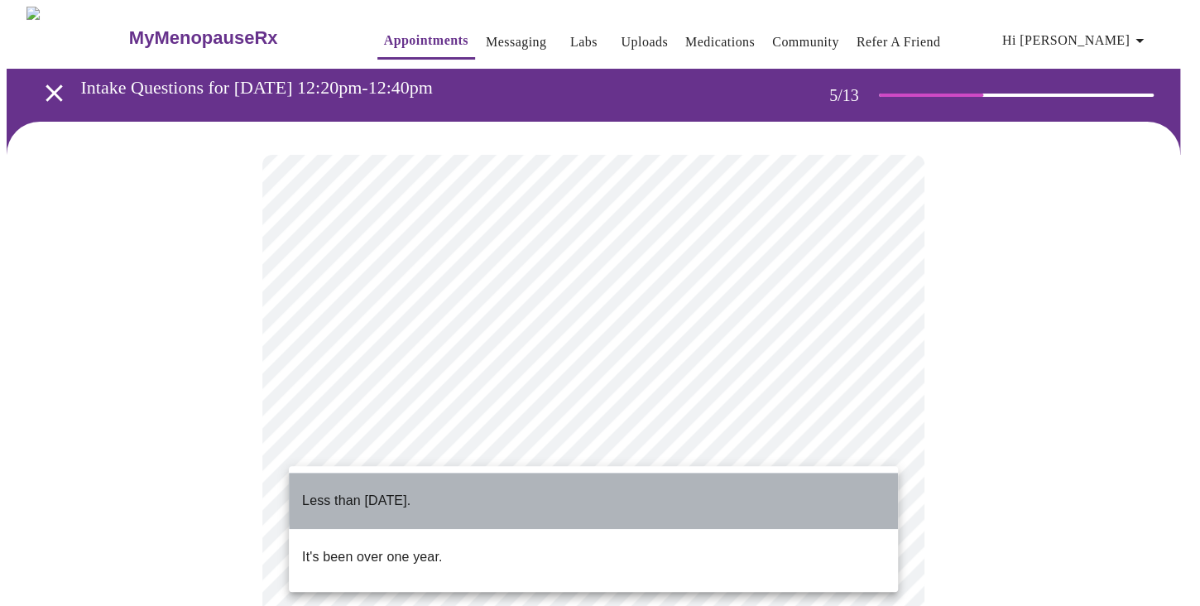
click at [875, 480] on li "Less than one year ago." at bounding box center [593, 501] width 609 height 56
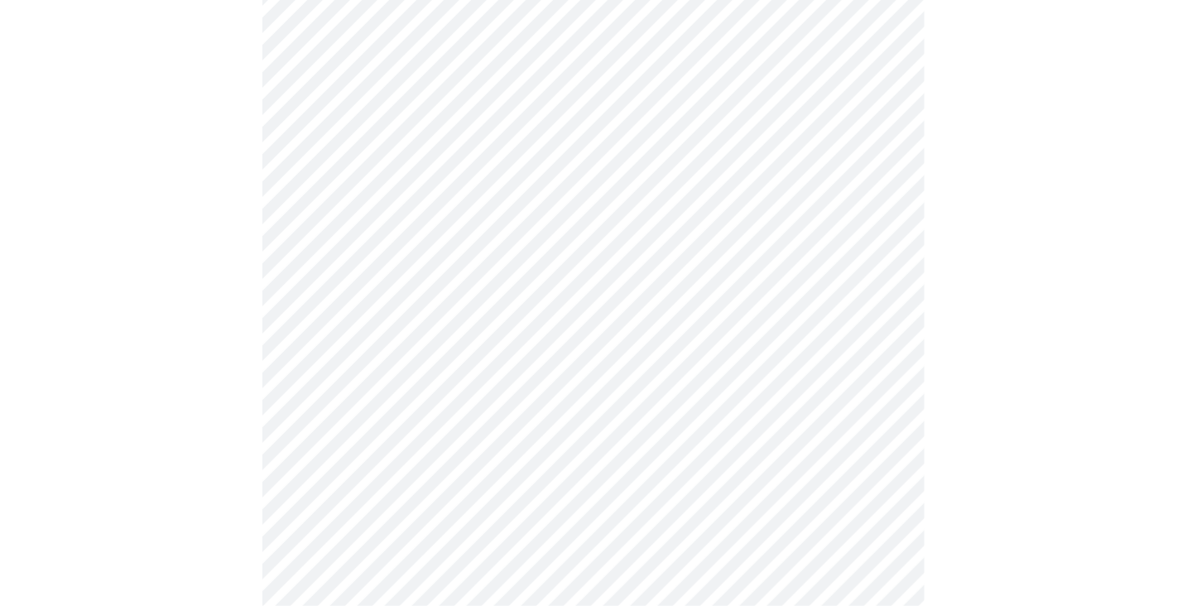
scroll to position [166, 0]
click at [877, 408] on body "MyMenopauseRx Appointments Messaging Labs Uploads Medications Community Refer a…" at bounding box center [594, 452] width 1174 height 1222
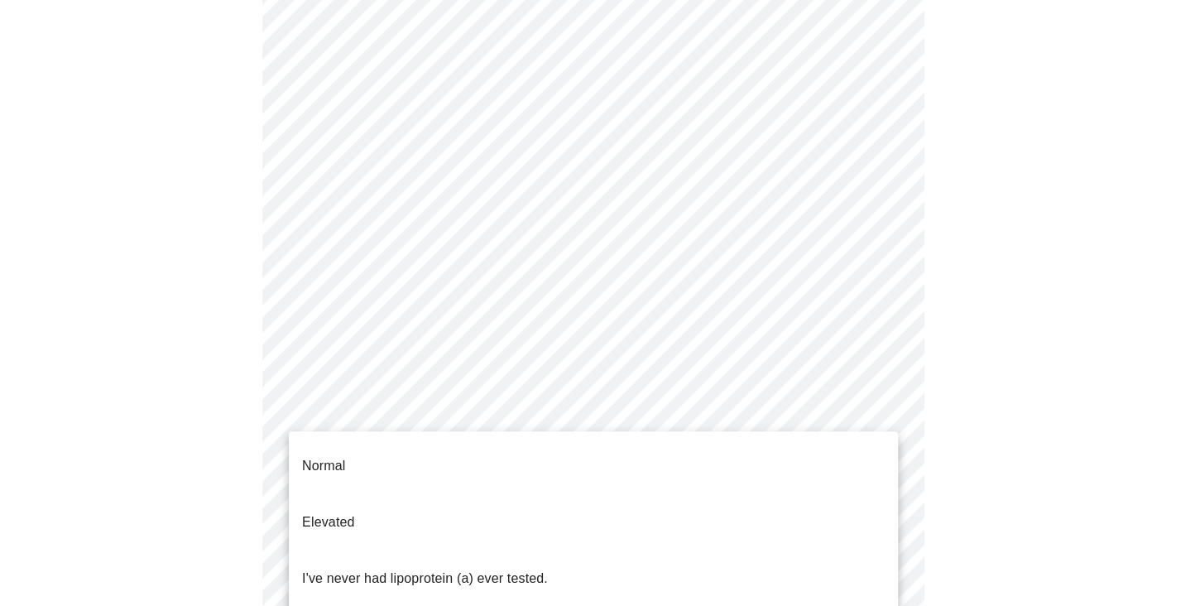
click at [838, 453] on li "Normal" at bounding box center [593, 466] width 609 height 56
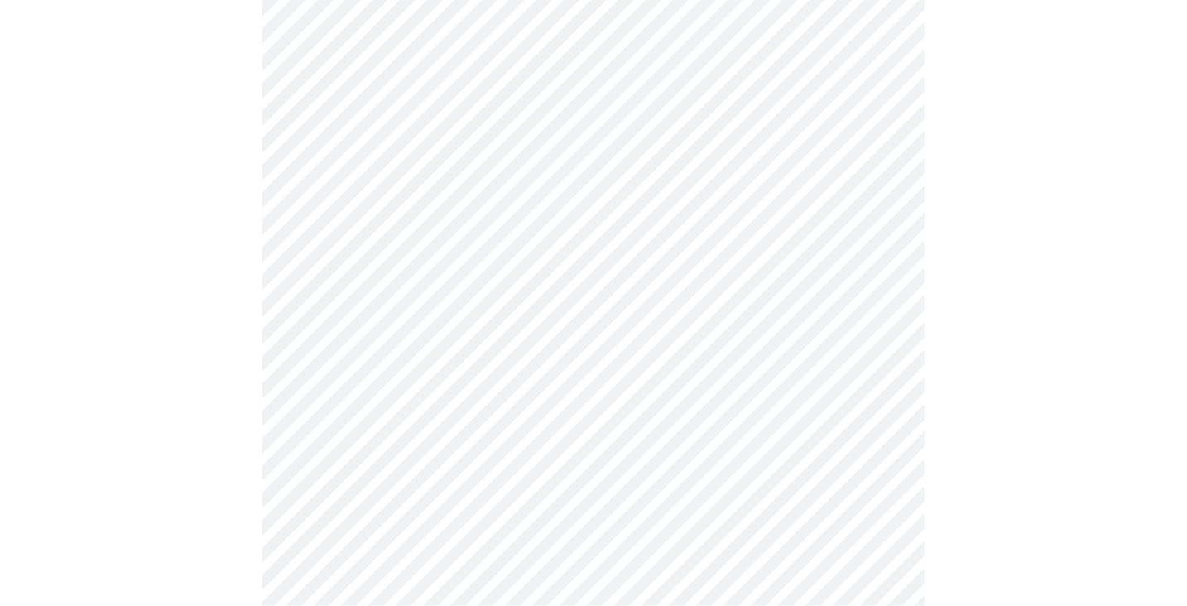
scroll to position [4138, 0]
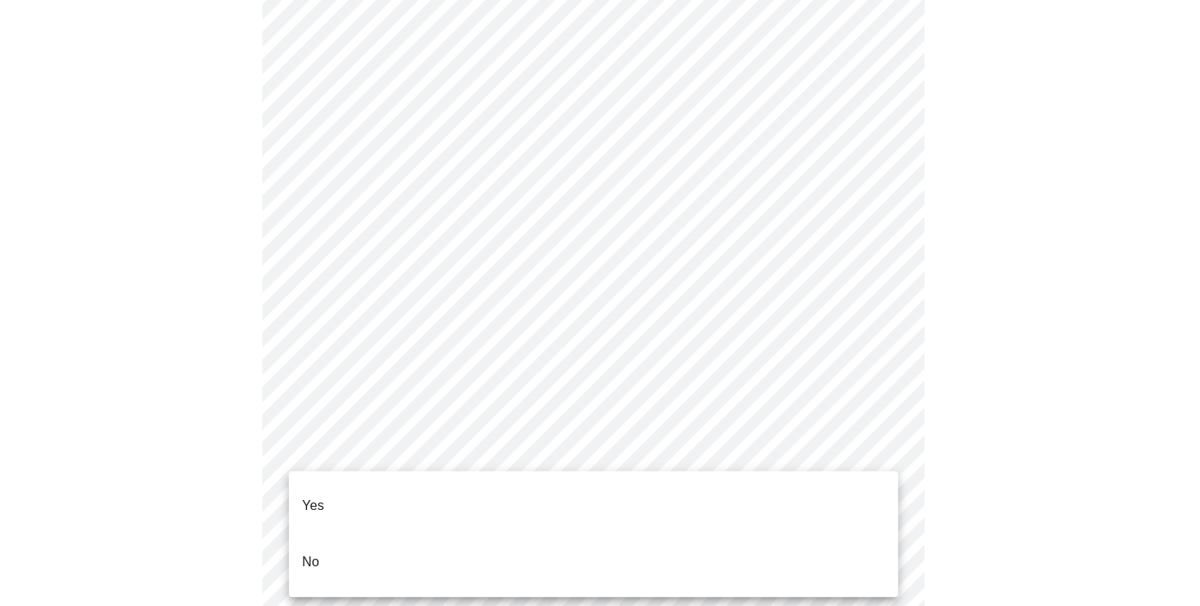
click at [800, 534] on li "No" at bounding box center [593, 562] width 609 height 56
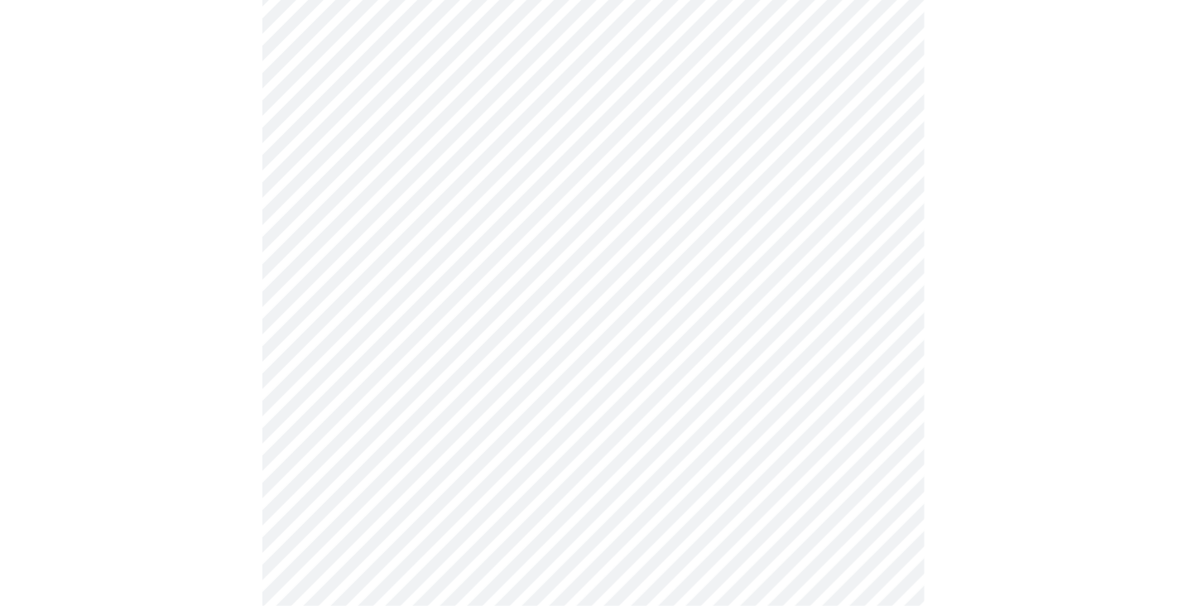
scroll to position [497, 0]
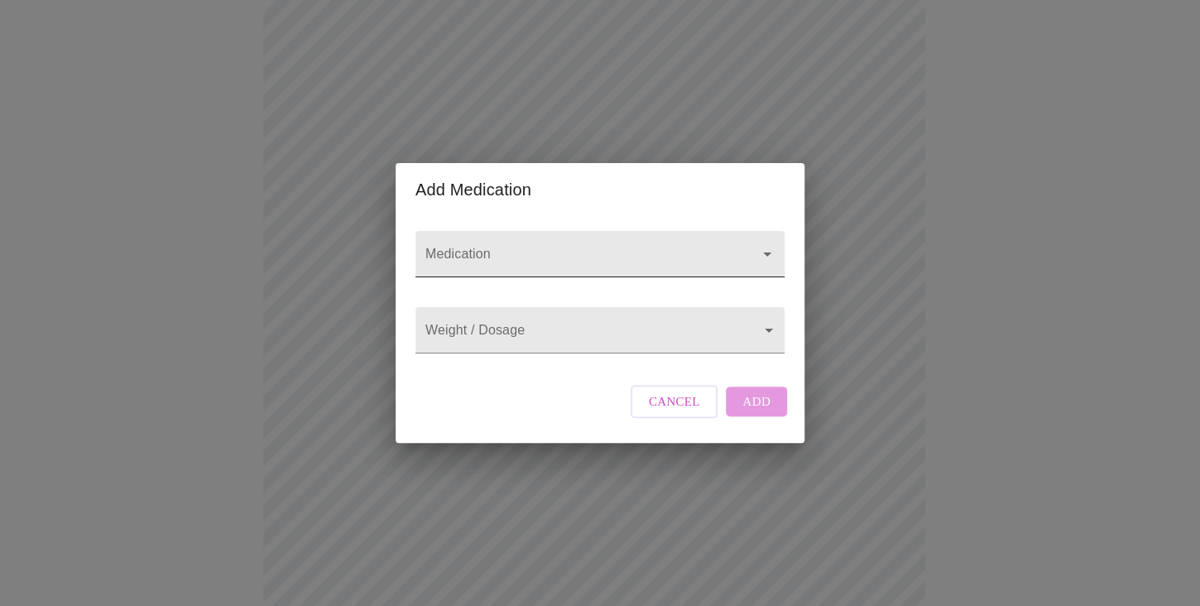
click at [439, 247] on input "Medication" at bounding box center [576, 262] width 309 height 31
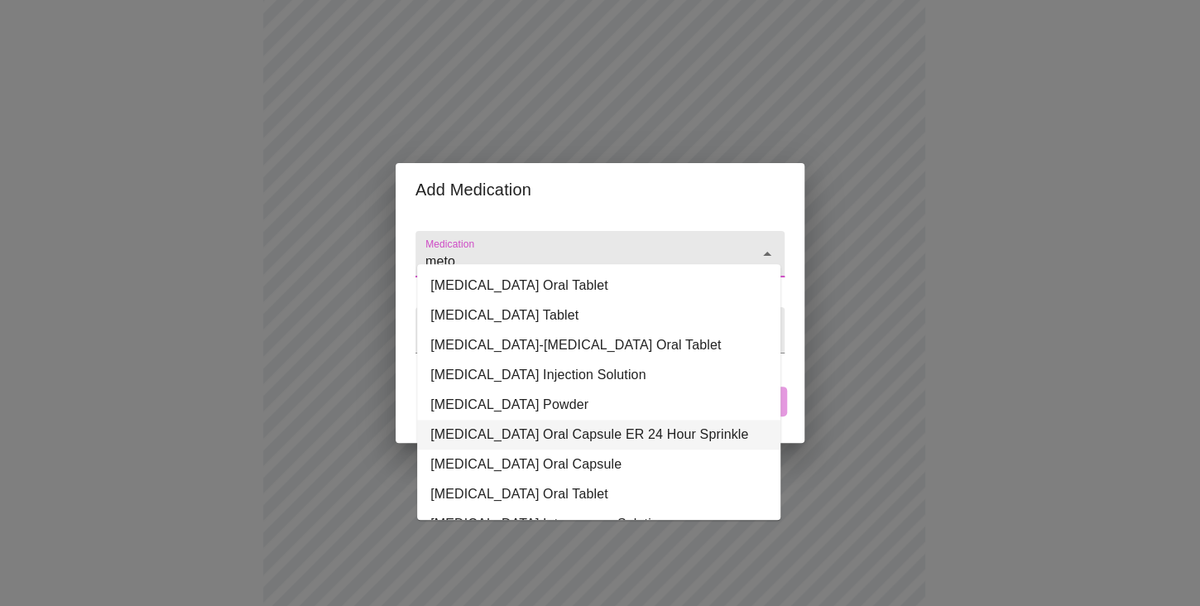
click at [550, 438] on li "Metoprolol Succinate Oral Capsule ER 24 Hour Sprinkle" at bounding box center [598, 435] width 363 height 30
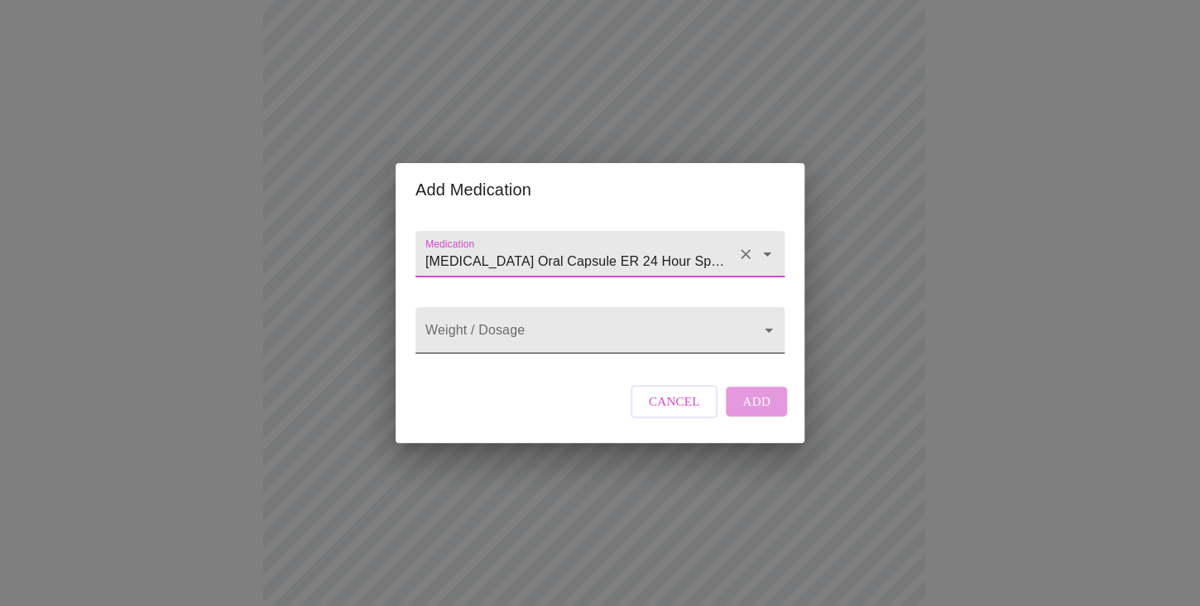
type input "Metoprolol Succinate Oral Capsule ER 24 Hour Sprinkle"
click at [766, 337] on body "MyMenopauseRx Appointments Messaging Labs Uploads Medications Community Refer a…" at bounding box center [600, 269] width 1187 height 1519
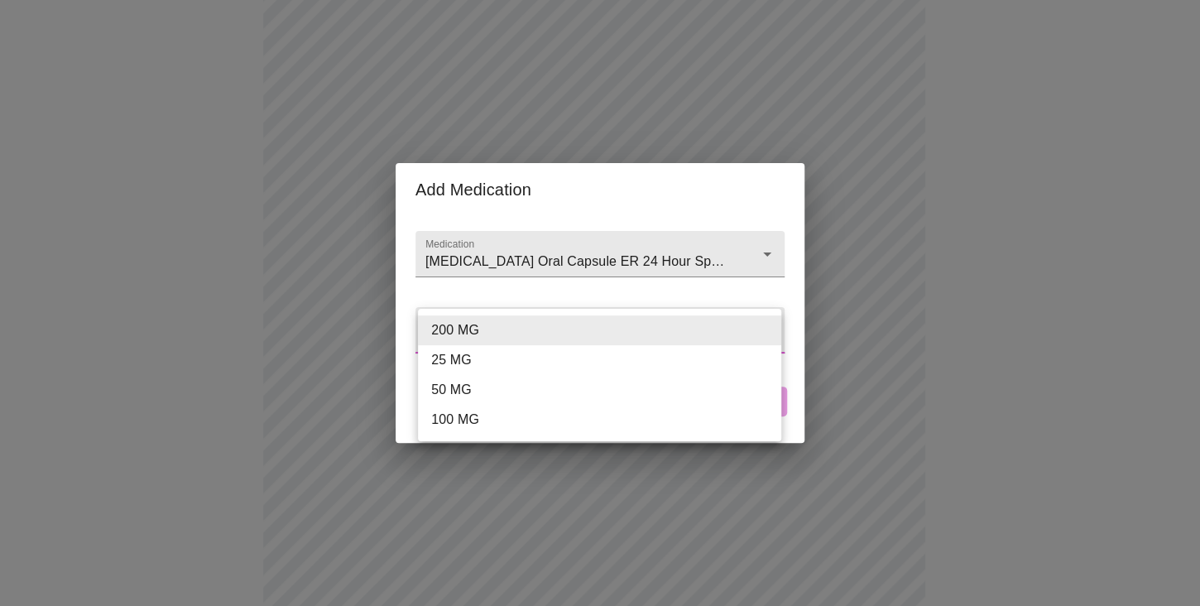
click at [698, 367] on li "25 MG" at bounding box center [599, 360] width 363 height 30
type input "25 MG"
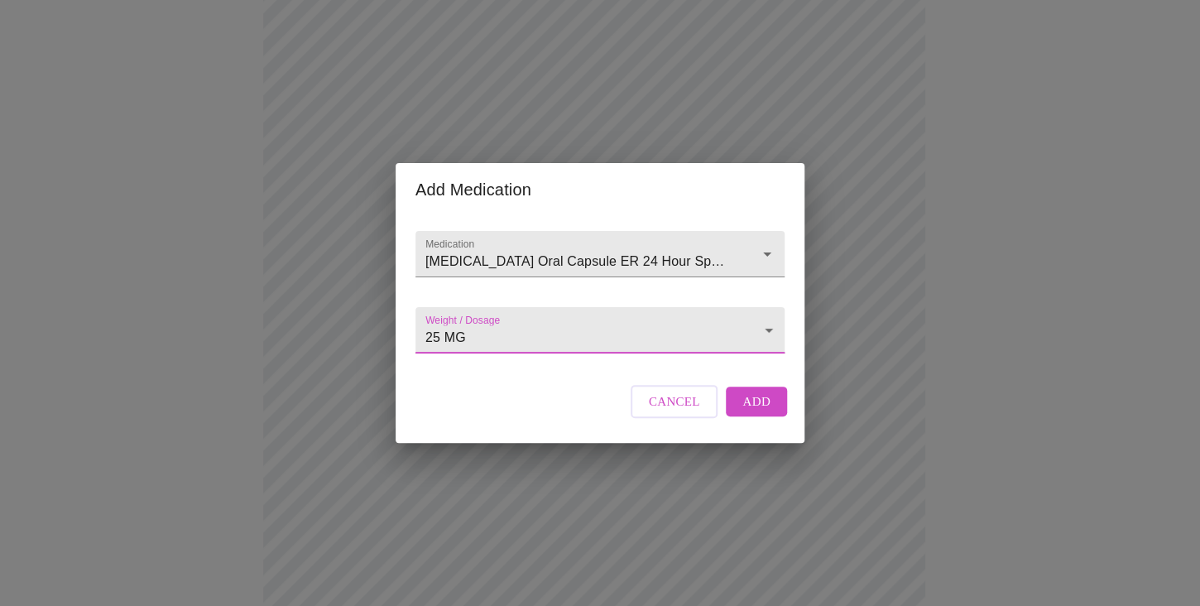
click at [759, 412] on span "Add" at bounding box center [756, 402] width 28 height 22
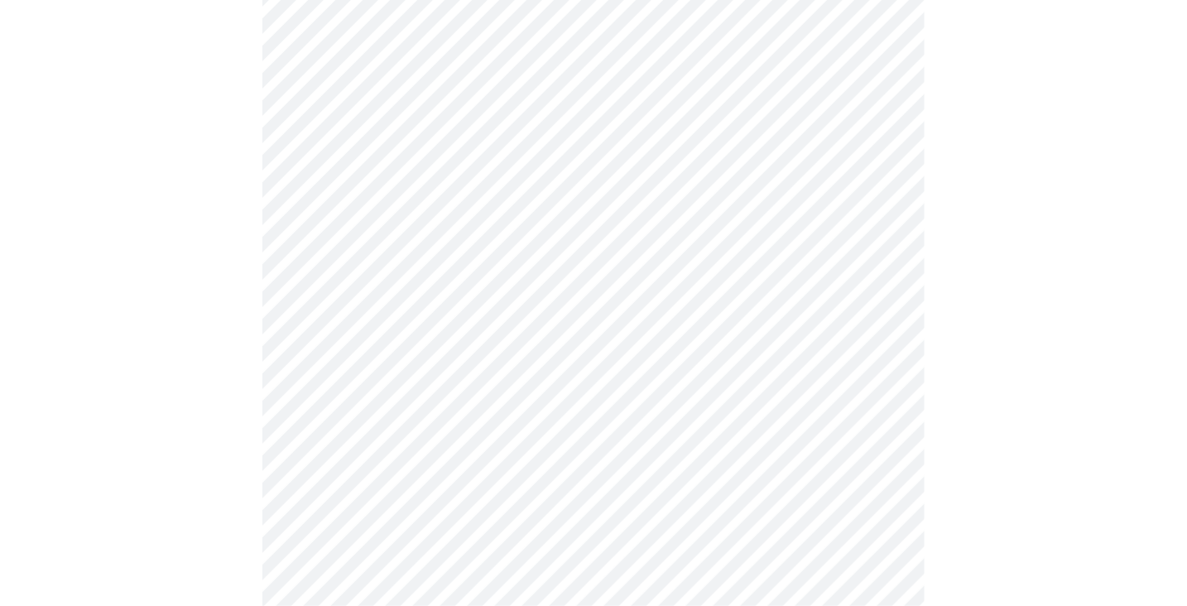
scroll to position [973, 0]
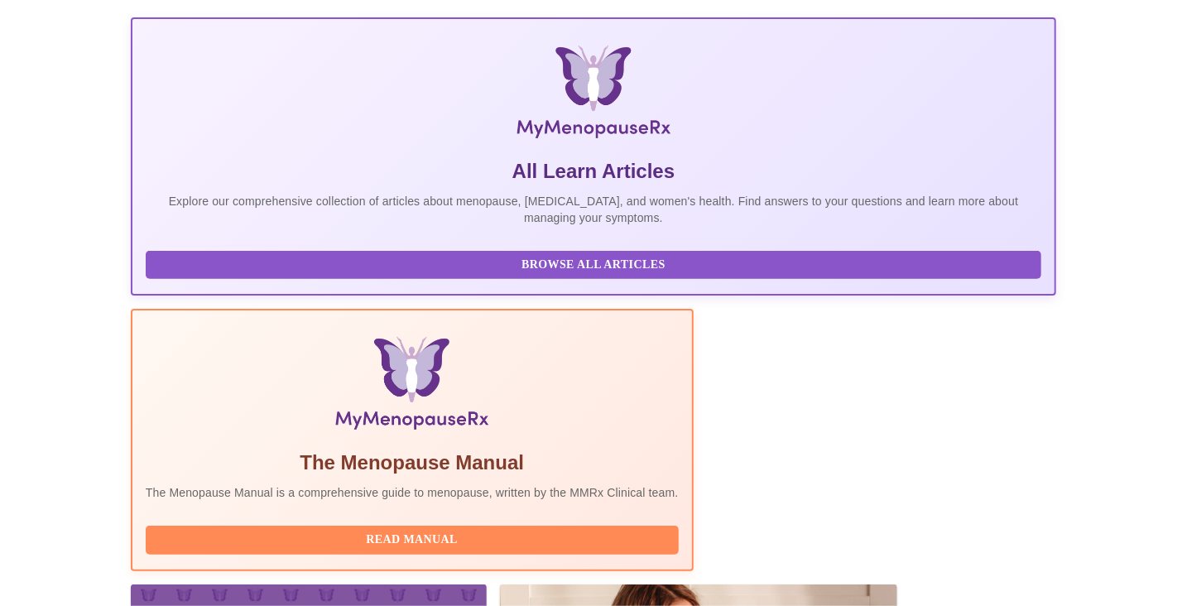
scroll to position [331, 0]
